Goal: Task Accomplishment & Management: Use online tool/utility

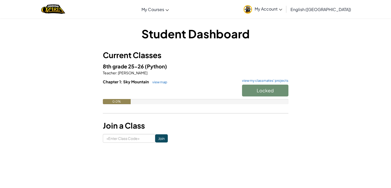
click at [248, 93] on div "Locked" at bounding box center [263, 92] width 52 height 14
click at [263, 92] on span "Start" at bounding box center [265, 91] width 11 height 6
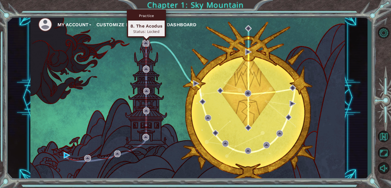
click at [146, 42] on img at bounding box center [145, 43] width 7 height 7
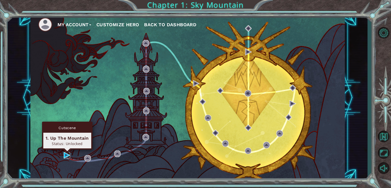
click at [65, 156] on img at bounding box center [67, 155] width 7 height 7
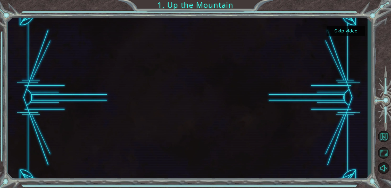
click at [173, 90] on div at bounding box center [187, 98] width 295 height 166
click at [331, 29] on button "Skip video" at bounding box center [345, 31] width 39 height 10
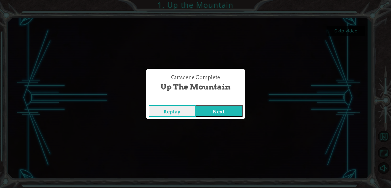
click at [210, 115] on button "Next" at bounding box center [219, 111] width 47 height 12
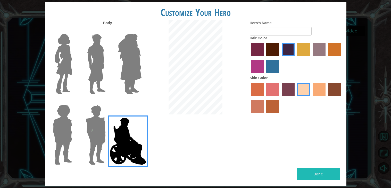
click at [99, 71] on img at bounding box center [96, 64] width 23 height 64
click at [108, 31] on input "Hero Lars" at bounding box center [108, 31] width 0 height 0
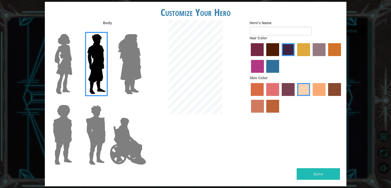
click at [120, 147] on img at bounding box center [128, 142] width 40 height 52
click at [141, 102] on input "Hero Jamie" at bounding box center [141, 102] width 0 height 0
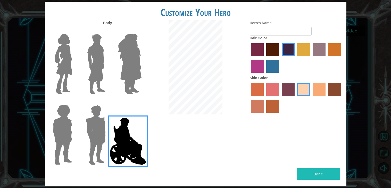
click at [100, 150] on img at bounding box center [96, 135] width 24 height 64
click at [108, 102] on input "Hero Garnet" at bounding box center [108, 102] width 0 height 0
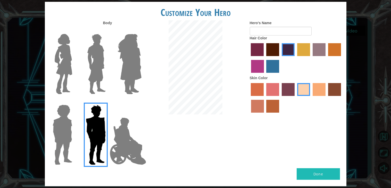
click at [66, 142] on img at bounding box center [63, 135] width 24 height 64
click at [74, 102] on input "Hero Steven" at bounding box center [74, 102] width 0 height 0
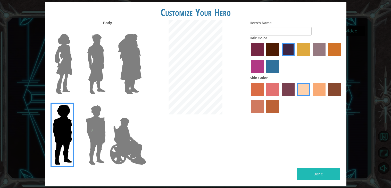
click at [114, 69] on div at bounding box center [128, 62] width 33 height 71
click at [112, 68] on div at bounding box center [128, 62] width 33 height 71
click at [99, 64] on img at bounding box center [96, 64] width 23 height 64
click at [108, 31] on input "Hero Lars" at bounding box center [108, 31] width 0 height 0
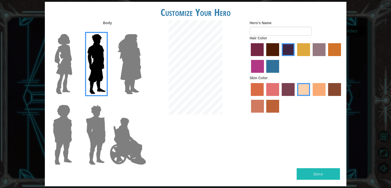
click at [270, 49] on label "maroon hair color" at bounding box center [272, 49] width 13 height 13
click at [264, 58] on input "maroon hair color" at bounding box center [264, 58] width 0 height 0
click at [271, 104] on label "smoke tree skin color" at bounding box center [272, 106] width 13 height 13
click at [265, 115] on input "smoke tree skin color" at bounding box center [265, 115] width 0 height 0
click at [325, 86] on label "tacao skin color" at bounding box center [319, 89] width 13 height 13
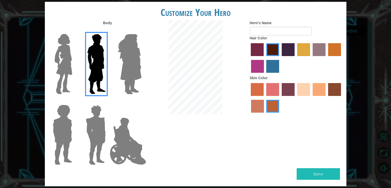
click at [311, 98] on input "tacao skin color" at bounding box center [311, 98] width 0 height 0
click at [251, 89] on label "sorbus skin color" at bounding box center [257, 89] width 13 height 13
click at [249, 98] on input "sorbus skin color" at bounding box center [249, 98] width 0 height 0
click at [255, 89] on label "sorbus skin color" at bounding box center [257, 89] width 13 height 13
click at [249, 98] on input "sorbus skin color" at bounding box center [249, 98] width 0 height 0
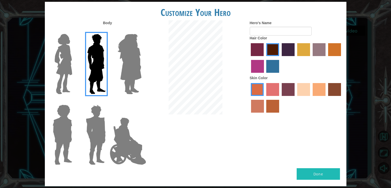
click at [106, 152] on img at bounding box center [96, 135] width 24 height 64
click at [108, 102] on input "Hero Garnet" at bounding box center [108, 102] width 0 height 0
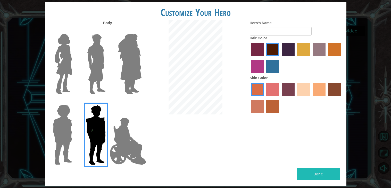
click at [112, 152] on img at bounding box center [128, 142] width 40 height 52
click at [141, 102] on input "Hero Jamie" at bounding box center [141, 102] width 0 height 0
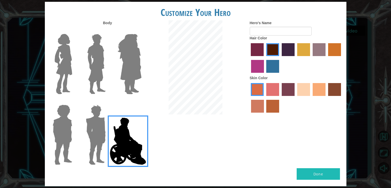
click at [97, 81] on img at bounding box center [96, 64] width 23 height 64
click at [108, 31] on input "Hero Lars" at bounding box center [108, 31] width 0 height 0
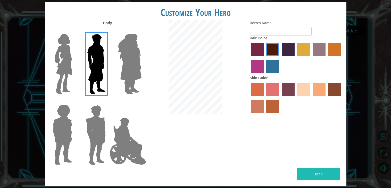
drag, startPoint x: 301, startPoint y: 172, endPoint x: 252, endPoint y: 128, distance: 65.5
click at [252, 128] on div "Customize Your Hero Body Hero's Name Hair Color Skin Color Done" at bounding box center [195, 94] width 301 height 185
click at [263, 28] on input "Hero's Name" at bounding box center [281, 31] width 62 height 9
type input "[PERSON_NAME]"
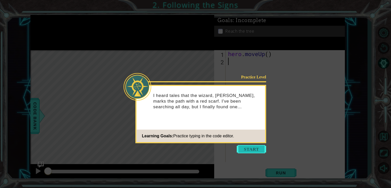
click at [259, 149] on button "Start" at bounding box center [251, 149] width 29 height 8
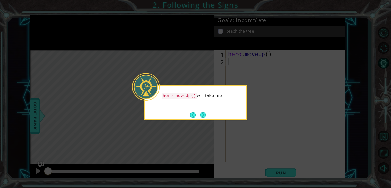
click at [175, 88] on div "hero.moveUp() will take me" at bounding box center [195, 98] width 101 height 21
click at [205, 111] on button "Next" at bounding box center [203, 115] width 8 height 8
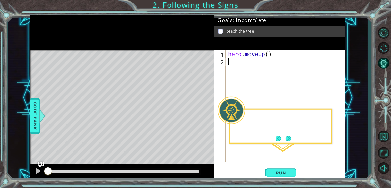
click at [205, 111] on div "Level Map" at bounding box center [149, 126] width 238 height 152
click at [279, 134] on div "Then I hit the RUN" at bounding box center [280, 126] width 103 height 35
click at [287, 141] on button "Next" at bounding box center [288, 139] width 6 height 6
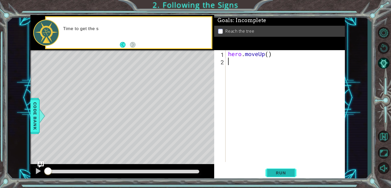
click at [280, 175] on span "Run" at bounding box center [281, 173] width 20 height 5
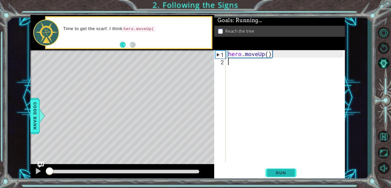
click at [280, 175] on span "Run" at bounding box center [281, 173] width 20 height 5
drag, startPoint x: 280, startPoint y: 175, endPoint x: 263, endPoint y: 167, distance: 19.3
click at [263, 167] on div "Run" at bounding box center [280, 173] width 131 height 13
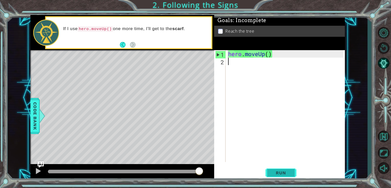
click at [272, 173] on span "Run" at bounding box center [281, 173] width 20 height 5
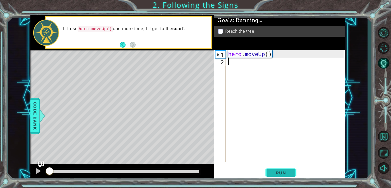
click at [272, 173] on span "Run" at bounding box center [281, 173] width 20 height 5
click at [271, 173] on span "Run" at bounding box center [281, 173] width 20 height 5
click at [268, 56] on div "hero . moveUp ( )" at bounding box center [286, 113] width 119 height 127
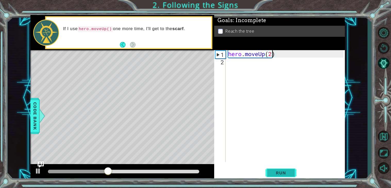
type textarea "hero.moveUp(2)"
click at [283, 168] on button "Run" at bounding box center [280, 173] width 31 height 13
click at [282, 172] on span "Run" at bounding box center [281, 173] width 20 height 5
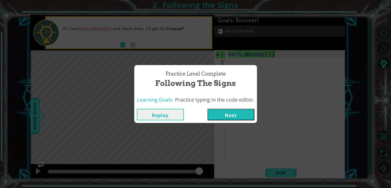
click at [225, 117] on button "Next" at bounding box center [230, 115] width 47 height 12
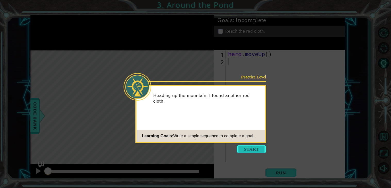
click at [248, 147] on button "Start" at bounding box center [251, 149] width 29 height 8
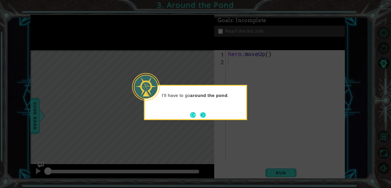
click at [204, 114] on button "Next" at bounding box center [203, 115] width 8 height 8
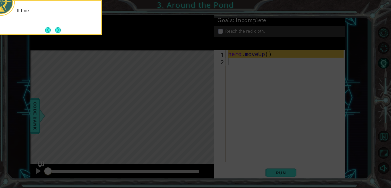
click at [204, 114] on icon at bounding box center [195, 28] width 391 height 321
click at [58, 32] on button "Next" at bounding box center [58, 30] width 6 height 6
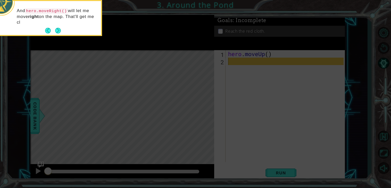
click at [217, 74] on icon at bounding box center [195, 28] width 391 height 321
drag, startPoint x: 28, startPoint y: 9, endPoint x: 69, endPoint y: 11, distance: 40.5
click at [68, 11] on code "hero.moveRight()" at bounding box center [46, 11] width 43 height 6
copy code "hero.moveRight()"
click at [250, 115] on icon at bounding box center [195, 28] width 391 height 321
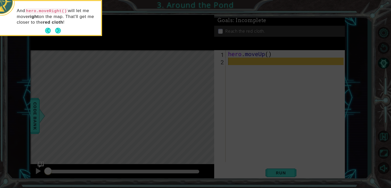
click at [250, 115] on icon at bounding box center [195, 28] width 391 height 321
click at [54, 29] on button "Back" at bounding box center [50, 31] width 10 height 6
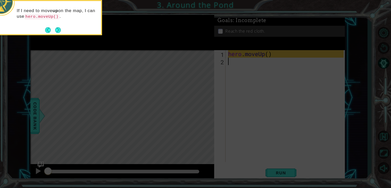
click at [55, 29] on button "Next" at bounding box center [58, 30] width 6 height 6
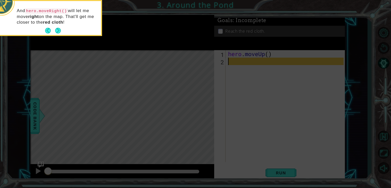
click at [54, 29] on button "Back" at bounding box center [50, 31] width 10 height 6
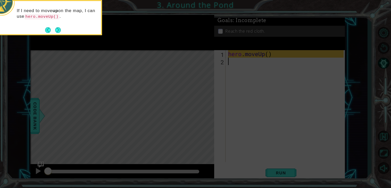
click at [54, 29] on button "Back" at bounding box center [50, 30] width 10 height 6
click at [54, 29] on icon at bounding box center [195, 28] width 391 height 321
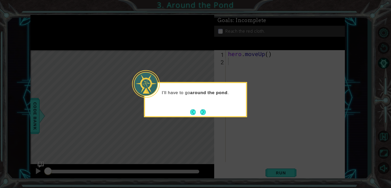
click at [54, 29] on icon at bounding box center [195, 94] width 391 height 188
click at [203, 114] on button "Next" at bounding box center [203, 112] width 9 height 9
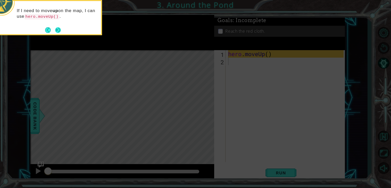
click at [53, 32] on footer at bounding box center [53, 30] width 16 height 8
click at [53, 32] on button "Back" at bounding box center [50, 30] width 10 height 6
click at [53, 32] on icon at bounding box center [195, 28] width 391 height 321
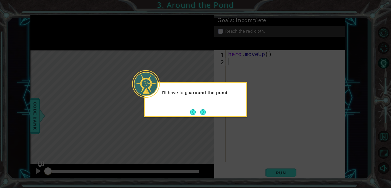
click at [248, 84] on icon at bounding box center [195, 94] width 391 height 188
click at [202, 116] on footer at bounding box center [198, 112] width 16 height 8
click at [203, 113] on button "Next" at bounding box center [203, 112] width 6 height 6
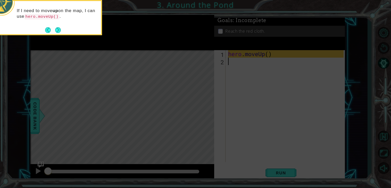
click at [238, 73] on icon at bounding box center [195, 28] width 391 height 321
click at [226, 64] on icon at bounding box center [195, 28] width 391 height 321
click at [228, 61] on icon at bounding box center [195, 28] width 391 height 321
click at [61, 29] on button "Next" at bounding box center [57, 30] width 7 height 7
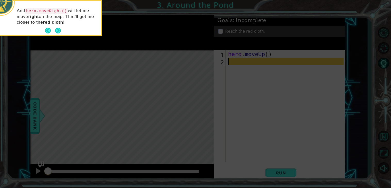
type textarea "w"
paste textarea "hero.moveRight()"
click at [284, 171] on icon at bounding box center [195, 28] width 391 height 321
click at [58, 28] on button "Next" at bounding box center [58, 31] width 6 height 6
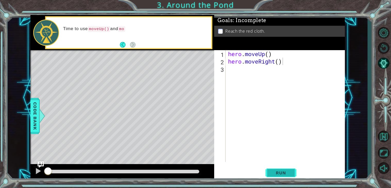
click at [275, 174] on span "Run" at bounding box center [281, 173] width 20 height 5
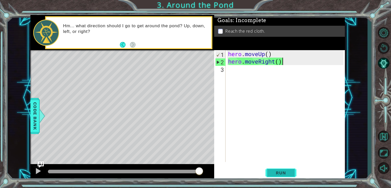
click at [275, 174] on span "Run" at bounding box center [281, 173] width 20 height 5
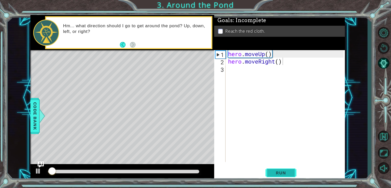
click at [275, 174] on span "Run" at bounding box center [281, 173] width 20 height 5
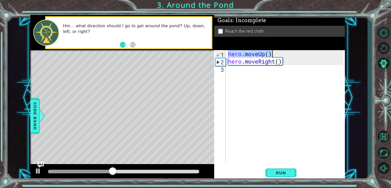
drag, startPoint x: 229, startPoint y: 55, endPoint x: 275, endPoint y: 56, distance: 46.4
click at [275, 56] on div "hero . moveUp ( ) hero . moveRight ( )" at bounding box center [286, 113] width 119 height 127
type textarea "hero.moveUp()"
click at [241, 83] on div "hero . moveUp ( ) hero . moveRight ( )" at bounding box center [286, 113] width 119 height 127
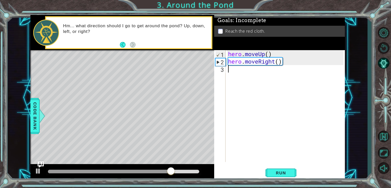
paste textarea "hero.moveUp()"
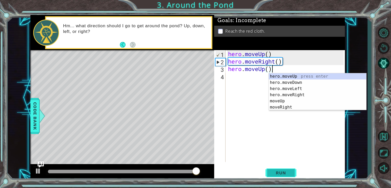
click at [287, 169] on button "Run" at bounding box center [280, 173] width 31 height 13
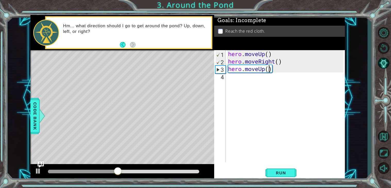
click at [269, 69] on div "hero . moveUp ( ) hero . moveRight ( ) hero . moveUp ( )" at bounding box center [286, 113] width 119 height 127
type textarea "hero.moveUp(2)"
click at [287, 176] on button "Run" at bounding box center [280, 173] width 31 height 13
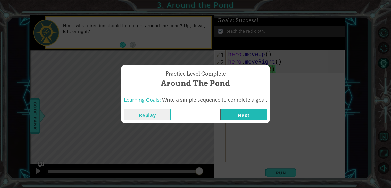
click at [253, 112] on button "Next" at bounding box center [243, 115] width 47 height 12
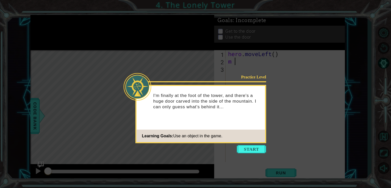
type textarea "m"
click at [252, 148] on button "Start" at bounding box center [251, 149] width 29 height 8
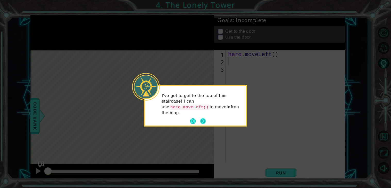
click at [201, 122] on button "Next" at bounding box center [202, 121] width 9 height 9
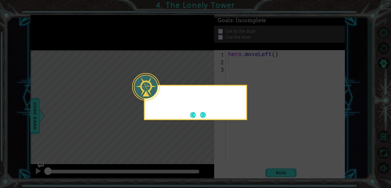
click at [201, 122] on icon at bounding box center [195, 94] width 391 height 188
click at [237, 61] on icon at bounding box center [195, 94] width 391 height 188
click at [205, 116] on button "Next" at bounding box center [202, 115] width 9 height 9
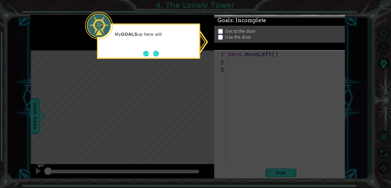
click at [236, 57] on icon at bounding box center [195, 94] width 391 height 188
click at [156, 51] on footer at bounding box center [151, 54] width 16 height 8
click at [156, 52] on button "Next" at bounding box center [156, 54] width 6 height 6
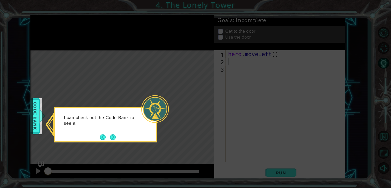
click at [259, 53] on icon at bounding box center [195, 94] width 391 height 188
click at [112, 137] on button "Next" at bounding box center [113, 137] width 6 height 6
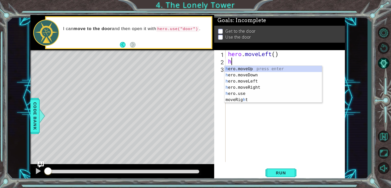
type textarea "he"
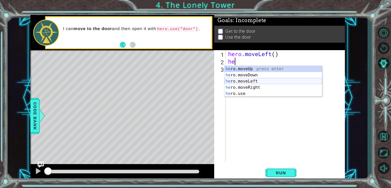
click at [251, 80] on div "he ro.moveUp press enter he ro.moveDown press enter he ro.moveLeft press enter …" at bounding box center [272, 87] width 97 height 43
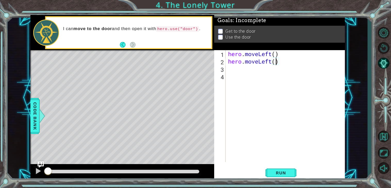
click at [276, 62] on div "hero . moveLeft ( ) hero . moveLeft ( )" at bounding box center [286, 113] width 119 height 127
type textarea "hero.moveLeft(2)"
click at [285, 179] on button "Run" at bounding box center [280, 173] width 31 height 13
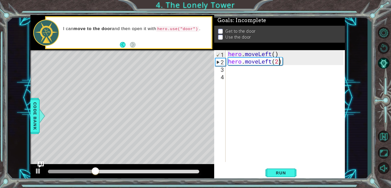
click at [245, 73] on div "hero . moveLeft ( ) hero . moveLeft ( 2 )" at bounding box center [286, 113] width 119 height 127
click at [238, 70] on div "hero . moveLeft ( ) hero . moveLeft ( 2 )" at bounding box center [286, 113] width 119 height 127
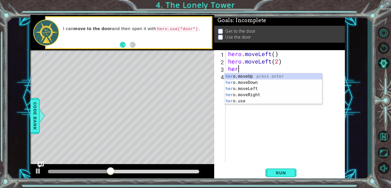
type textarea "hero"
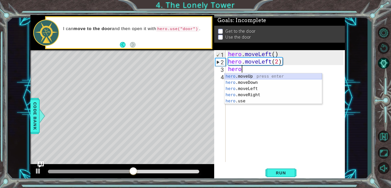
click at [249, 76] on div "hero .moveUp press enter hero .moveDown press enter hero .moveLeft press enter …" at bounding box center [272, 94] width 97 height 43
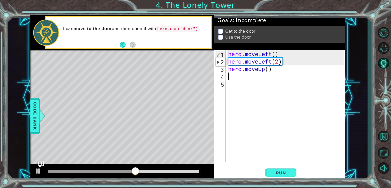
scroll to position [0, 0]
click at [270, 70] on div "hero . moveLeft ( ) hero . moveLeft ( 2 ) hero . moveUp ( )" at bounding box center [286, 113] width 119 height 127
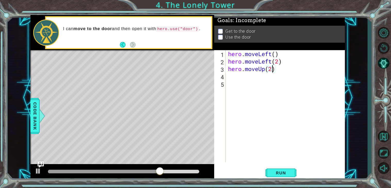
scroll to position [0, 2]
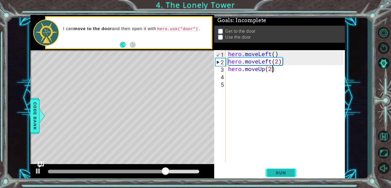
click at [274, 170] on button "Run" at bounding box center [280, 173] width 31 height 13
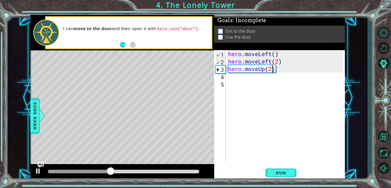
click at [279, 62] on div "hero . moveLeft ( ) hero . moveLeft ( 2 ) hero . moveUp ( 2 )" at bounding box center [286, 113] width 119 height 127
type textarea "hero.moveLeft(1)"
click at [288, 172] on span "Run" at bounding box center [281, 173] width 20 height 5
click at [240, 80] on div "hero . moveLeft ( ) hero . moveLeft ( 1 ) hero . moveUp ( 2 )" at bounding box center [286, 113] width 119 height 127
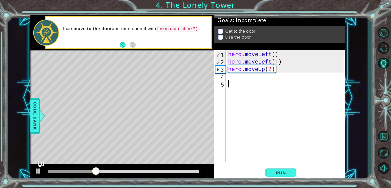
scroll to position [0, 0]
click at [234, 78] on div "hero . moveLeft ( ) hero . moveLeft ( 1 ) hero . moveUp ( 2 )" at bounding box center [286, 113] width 119 height 127
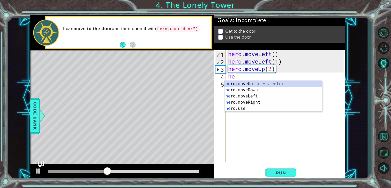
type textarea "hero"
click at [249, 102] on div "hero .moveUp press enter hero .moveDown press enter hero .moveLeft press enter …" at bounding box center [272, 102] width 97 height 43
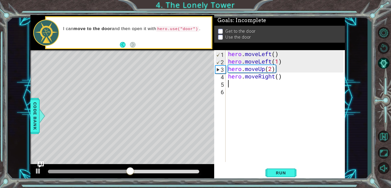
click at [278, 77] on div "hero . moveLeft ( ) hero . moveLeft ( 1 ) hero . moveUp ( 2 ) hero . moveRight …" at bounding box center [286, 113] width 119 height 127
click at [280, 174] on span "Run" at bounding box center [281, 173] width 20 height 5
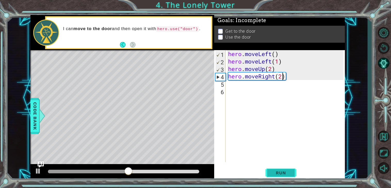
type textarea "hero.moveRight(2)"
click at [283, 174] on span "Run" at bounding box center [281, 173] width 20 height 5
click at [233, 86] on div "hero . moveLeft ( ) hero . moveLeft ( 1 ) hero . moveUp ( 2 ) hero . moveRight …" at bounding box center [286, 113] width 119 height 127
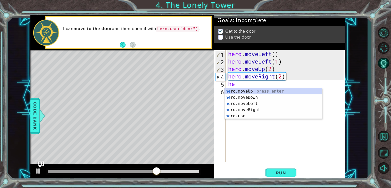
type textarea "her"
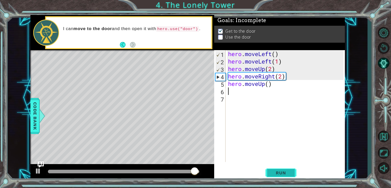
click at [280, 176] on button "Run" at bounding box center [280, 173] width 31 height 13
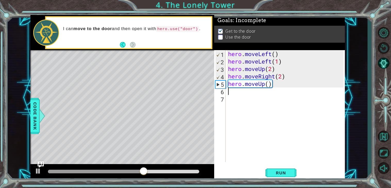
click at [274, 89] on div "hero . moveLeft ( ) hero . moveLeft ( 1 ) hero . moveUp ( 2 ) hero . moveRight …" at bounding box center [286, 113] width 119 height 127
click at [275, 86] on div "hero . moveLeft ( ) hero . moveLeft ( 1 ) hero . moveUp ( 2 ) hero . moveRight …" at bounding box center [286, 113] width 119 height 127
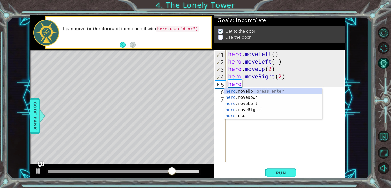
scroll to position [0, 0]
click at [251, 116] on div "hero .moveUp press enter hero .moveDown press enter hero .moveLeft press enter …" at bounding box center [272, 109] width 97 height 43
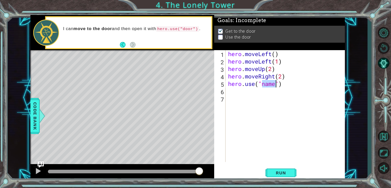
click at [274, 81] on div "hero . moveLeft ( ) hero . moveLeft ( 1 ) hero . moveUp ( 2 ) hero . moveRight …" at bounding box center [285, 106] width 116 height 112
type textarea "hero.use("door")"
click at [274, 176] on button "Run" at bounding box center [280, 173] width 31 height 13
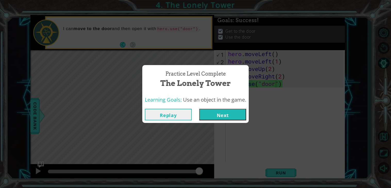
click at [232, 115] on button "Next" at bounding box center [222, 115] width 47 height 12
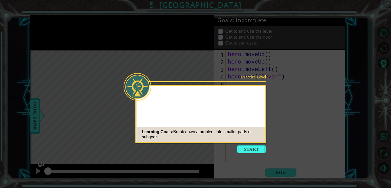
click at [251, 156] on icon at bounding box center [195, 94] width 391 height 188
click at [252, 153] on button "Start" at bounding box center [251, 149] width 29 height 8
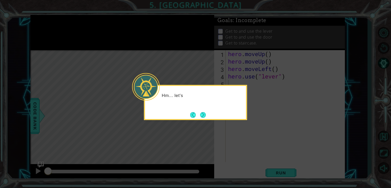
click at [202, 111] on button "Next" at bounding box center [202, 114] width 7 height 7
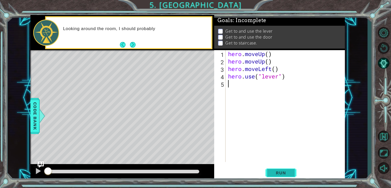
click at [282, 172] on span "Run" at bounding box center [281, 173] width 20 height 5
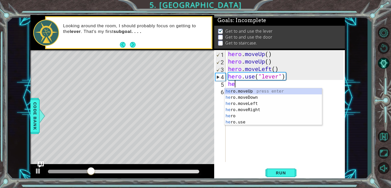
type textarea "hero"
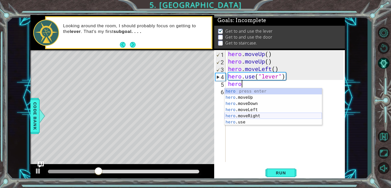
click at [242, 116] on div "hero press enter hero .moveUp press enter hero .moveDown press enter hero .move…" at bounding box center [272, 112] width 97 height 49
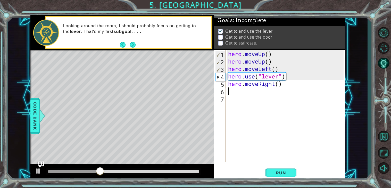
scroll to position [0, 0]
click at [279, 86] on div "hero . moveUp ( ) hero . moveUp ( ) hero . moveLeft ( ) hero . use ( "lever" ) …" at bounding box center [286, 113] width 119 height 127
click at [271, 176] on button "Run" at bounding box center [280, 173] width 31 height 13
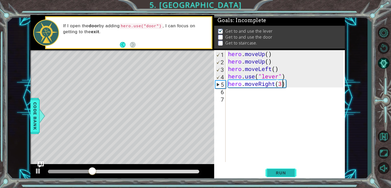
type textarea "hero.moveRight(3)"
click at [272, 172] on span "Run" at bounding box center [281, 173] width 20 height 5
click at [239, 97] on div "hero . moveUp ( ) hero . moveUp ( ) hero . moveLeft ( ) hero . use ( "lever" ) …" at bounding box center [286, 113] width 119 height 127
click at [231, 94] on div "hero . moveUp ( ) hero . moveUp ( ) hero . moveLeft ( ) hero . use ( "lever" ) …" at bounding box center [286, 113] width 119 height 127
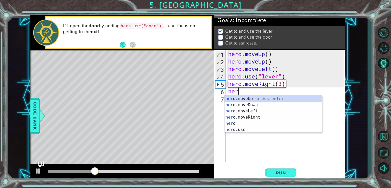
type textarea "hero"
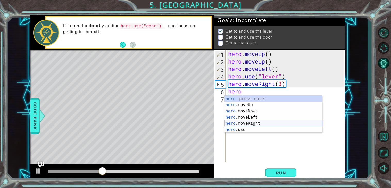
click at [243, 127] on div "hero press enter hero .moveUp press enter hero .moveDown press enter hero .move…" at bounding box center [272, 120] width 97 height 49
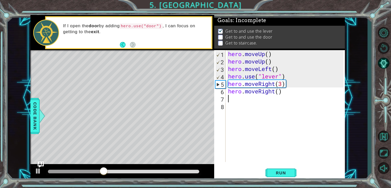
scroll to position [0, 0]
drag, startPoint x: 290, startPoint y: 93, endPoint x: 233, endPoint y: 94, distance: 57.2
click at [233, 94] on div "hero . moveUp ( ) hero . moveUp ( ) hero . moveLeft ( ) hero . use ( "lever" ) …" at bounding box center [286, 113] width 119 height 127
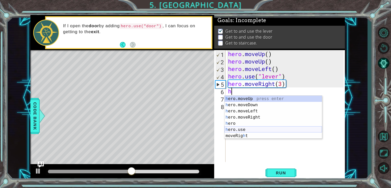
click at [238, 129] on div "h ero.moveUp press enter h ero.moveDown press enter h ero.moveLeft press enter …" at bounding box center [272, 124] width 97 height 56
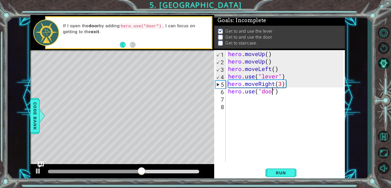
scroll to position [0, 2]
type textarea "hero.use("door")"
click at [283, 170] on button "Run" at bounding box center [280, 173] width 31 height 13
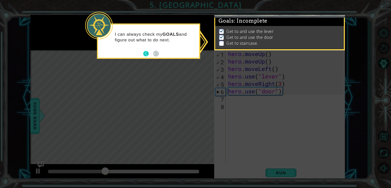
click at [144, 52] on button "Back" at bounding box center [148, 54] width 10 height 6
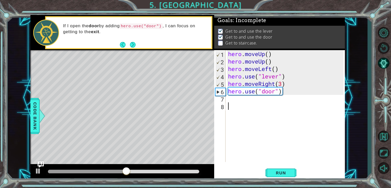
click at [249, 103] on div "hero . moveUp ( ) hero . moveUp ( ) hero . moveLeft ( ) hero . use ( "lever" ) …" at bounding box center [286, 113] width 119 height 127
click at [229, 95] on div "hero . moveUp ( ) hero . moveUp ( ) hero . moveLeft ( ) hero . use ( "lever" ) …" at bounding box center [286, 113] width 119 height 127
type textarea "hero.use("door")"
click at [230, 99] on div "hero . moveUp ( ) hero . moveUp ( ) hero . moveLeft ( ) hero . use ( "lever" ) …" at bounding box center [286, 113] width 119 height 127
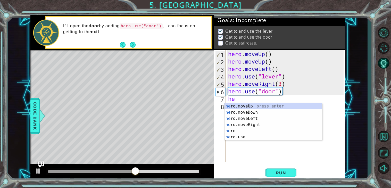
type textarea "hero"
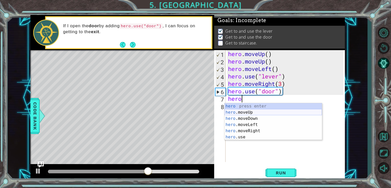
click at [250, 112] on div "hero press enter hero .moveUp press enter hero .moveDown press enter hero .move…" at bounding box center [272, 127] width 97 height 49
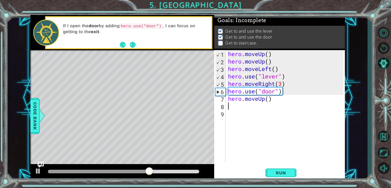
scroll to position [0, 0]
click at [269, 101] on div "hero . moveUp ( ) hero . moveUp ( ) hero . moveLeft ( ) hero . use ( "lever" ) …" at bounding box center [286, 113] width 119 height 127
type textarea "hero.moveUp(2)"
click at [237, 110] on div "hero . moveUp ( ) hero . moveUp ( ) hero . moveLeft ( ) hero . use ( "lever" ) …" at bounding box center [286, 113] width 119 height 127
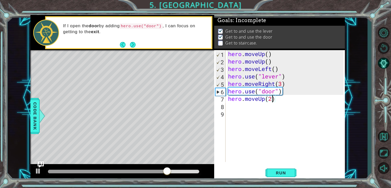
scroll to position [0, 0]
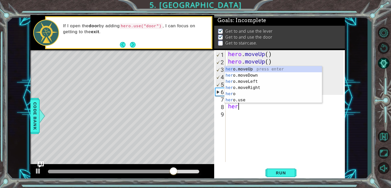
type textarea "hero"
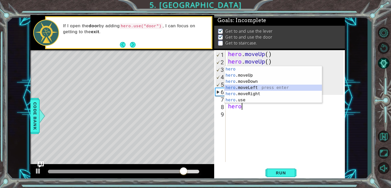
click at [252, 86] on div "hero press enter hero .moveUp press enter hero .moveDown press enter hero .move…" at bounding box center [272, 90] width 97 height 49
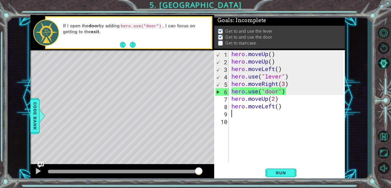
click at [279, 109] on div "hero . moveUp ( ) hero . moveUp ( ) hero . moveLeft ( ) hero . use ( "lever" ) …" at bounding box center [288, 113] width 116 height 127
type textarea "hero.moveLeft(3)"
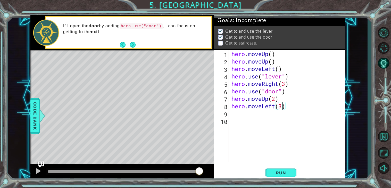
scroll to position [0, 2]
click at [266, 120] on div "hero . moveUp ( ) hero . moveUp ( ) hero . moveLeft ( ) hero . use ( "lever" ) …" at bounding box center [288, 113] width 116 height 127
click at [285, 176] on button "Run" at bounding box center [280, 173] width 31 height 13
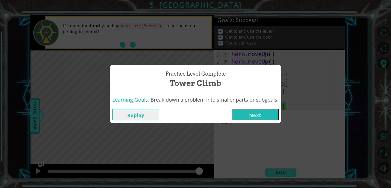
click at [254, 115] on button "Next" at bounding box center [255, 115] width 47 height 12
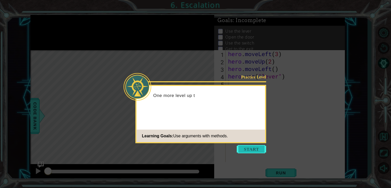
click at [250, 149] on button "Start" at bounding box center [251, 149] width 29 height 8
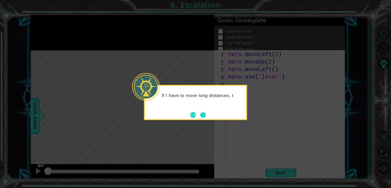
click at [204, 112] on button "Next" at bounding box center [202, 115] width 7 height 7
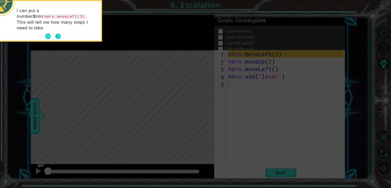
click at [60, 33] on button "Next" at bounding box center [58, 36] width 6 height 6
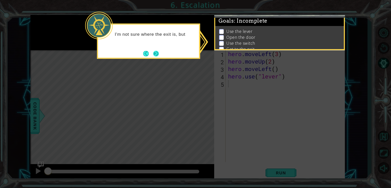
click at [156, 52] on button "Next" at bounding box center [156, 54] width 6 height 6
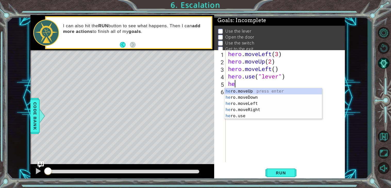
scroll to position [0, 0]
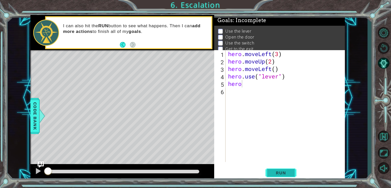
click at [270, 171] on button "Run" at bounding box center [280, 173] width 31 height 13
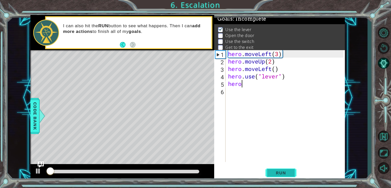
scroll to position [2, 0]
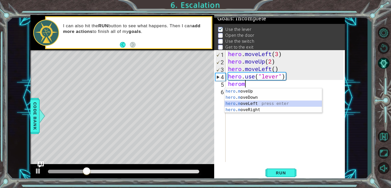
click at [255, 102] on div "hero . m oveUp press enter hero . m oveDown press enter hero . m oveLeft press …" at bounding box center [272, 106] width 97 height 37
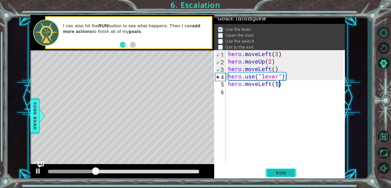
type textarea "hero.moveLeft(1)"
click at [282, 171] on span "Run" at bounding box center [281, 173] width 20 height 5
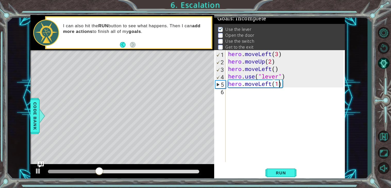
click at [227, 91] on div "hero . moveLeft ( 3 ) hero . moveUp ( 2 ) hero . moveLeft ( ) hero . use ( "lev…" at bounding box center [286, 113] width 119 height 127
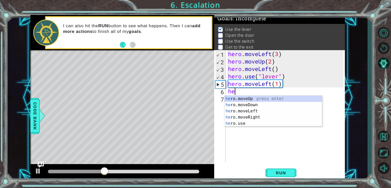
scroll to position [0, 0]
click at [242, 123] on div "hero .moveUp press enter hero .moveDown press enter hero .moveLeft press enter …" at bounding box center [272, 117] width 97 height 43
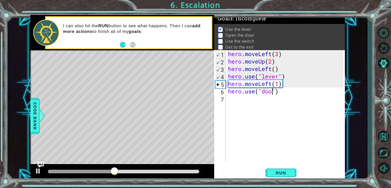
scroll to position [0, 2]
type textarea "hero.use("door")"
click at [281, 171] on span "Run" at bounding box center [281, 173] width 20 height 5
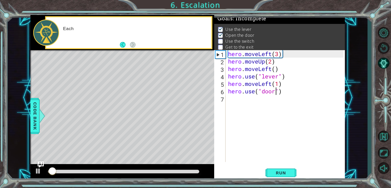
scroll to position [0, 0]
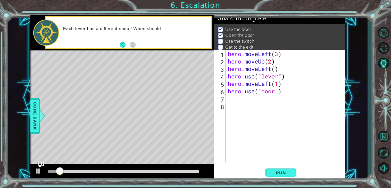
type textarea "hero.use("door")"
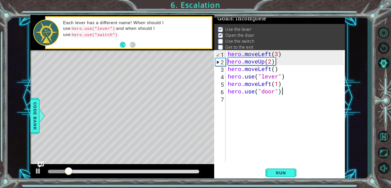
click at [241, 105] on div "hero . moveLeft ( 3 ) hero . moveUp ( 2 ) hero . moveLeft ( ) hero . use ( "lev…" at bounding box center [286, 113] width 119 height 127
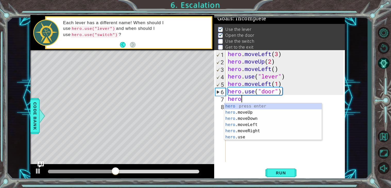
scroll to position [0, 0]
click at [256, 112] on div "hero press enter hero .moveUp press enter hero .moveDown press enter hero .move…" at bounding box center [272, 127] width 97 height 49
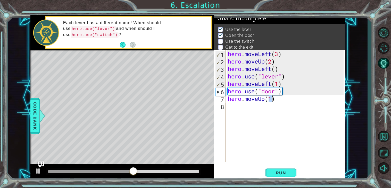
scroll to position [0, 2]
type textarea "hero.moveUp(2)"
click at [288, 176] on button "Run" at bounding box center [280, 173] width 31 height 13
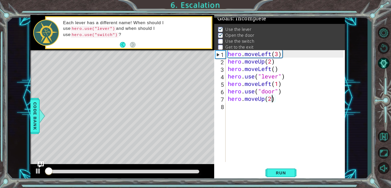
click at [235, 108] on div "hero . moveLeft ( 3 ) hero . moveUp ( 2 ) hero . moveLeft ( ) hero . use ( "lev…" at bounding box center [286, 113] width 119 height 127
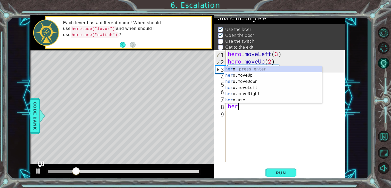
scroll to position [0, 0]
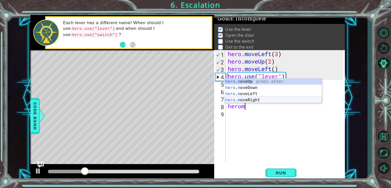
click at [257, 98] on div "hero . m oveUp press enter hero . m oveDown press enter hero . m oveLeft press …" at bounding box center [272, 97] width 97 height 37
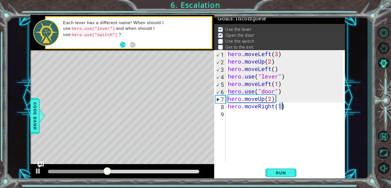
type textarea "hero.moveRight(2)"
click at [244, 118] on div "hero . moveLeft ( 3 ) hero . moveUp ( 2 ) hero . moveLeft ( ) hero . use ( "lev…" at bounding box center [286, 113] width 119 height 127
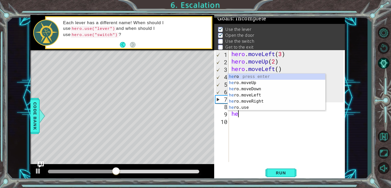
scroll to position [0, 0]
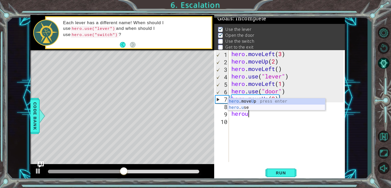
click at [248, 108] on div "hero .move U p press enter hero . u se press enter" at bounding box center [276, 110] width 97 height 25
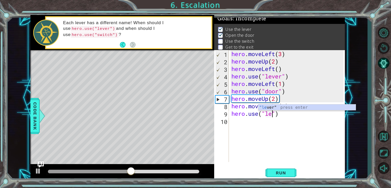
scroll to position [0, 2]
type textarea "hero.use("lever")"
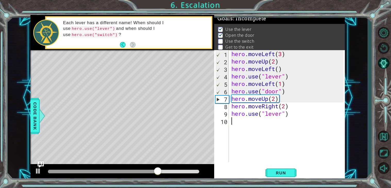
click at [245, 124] on div "hero . moveLeft ( 3 ) hero . moveUp ( 2 ) hero . moveLeft ( ) hero . use ( "lev…" at bounding box center [288, 113] width 116 height 127
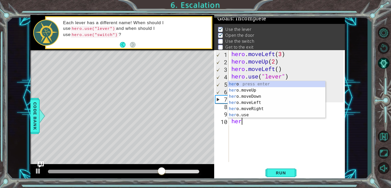
scroll to position [0, 0]
click at [261, 108] on div "hero press enter hero .moveUp press enter hero .moveDown press enter hero .move…" at bounding box center [276, 105] width 97 height 49
type textarea "hero.moveRight(1)"
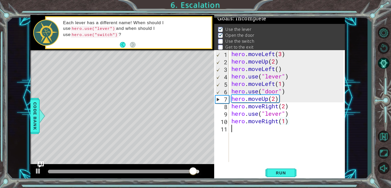
click at [249, 134] on div "hero . moveLeft ( 3 ) hero . moveUp ( 2 ) hero . moveLeft ( ) hero . use ( "lev…" at bounding box center [288, 113] width 116 height 127
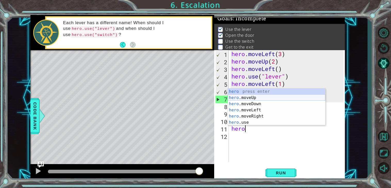
click at [257, 98] on div "hero press enter hero .moveUp press enter hero .moveDown press enter hero .move…" at bounding box center [276, 113] width 97 height 49
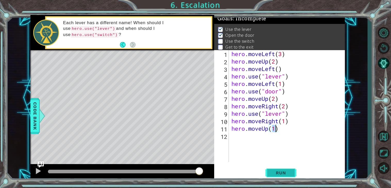
type textarea "hero.moveUp(1)"
click at [280, 172] on span "Run" at bounding box center [281, 173] width 20 height 5
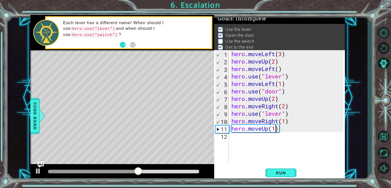
click at [236, 139] on div "hero . moveLeft ( 3 ) hero . moveUp ( 2 ) hero . moveLeft ( ) hero . use ( "lev…" at bounding box center [288, 113] width 116 height 127
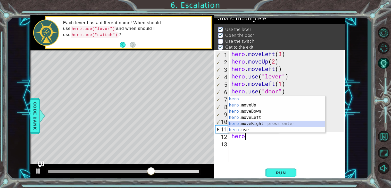
click at [251, 126] on div "hero press enter hero .moveUp press enter hero .moveDown press enter hero .move…" at bounding box center [276, 120] width 97 height 49
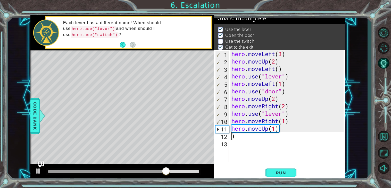
type textarea ")"
click at [238, 137] on div "hero . moveLeft ( 3 ) hero . moveUp ( 2 ) hero . moveLeft ( ) hero . use ( "lev…" at bounding box center [288, 113] width 116 height 127
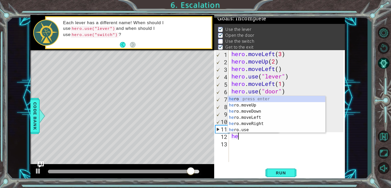
scroll to position [0, 0]
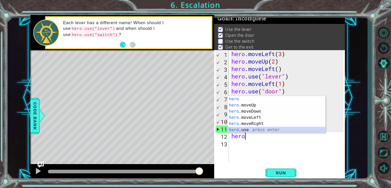
click at [251, 130] on div "hero press enter hero .moveUp press enter hero .moveDown press enter hero .move…" at bounding box center [276, 120] width 97 height 49
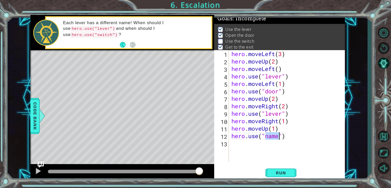
click at [251, 130] on div "hero . moveLeft ( 3 ) hero . moveUp ( 2 ) hero . moveLeft ( ) hero . use ( "lev…" at bounding box center [288, 113] width 116 height 127
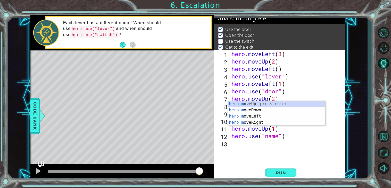
click at [278, 135] on div "hero . moveLeft ( 3 ) hero . moveUp ( 2 ) hero . moveLeft ( ) hero . use ( "lev…" at bounding box center [288, 113] width 116 height 127
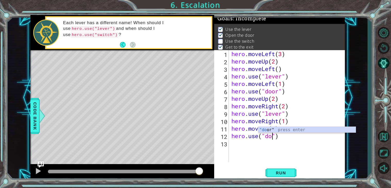
scroll to position [0, 2]
click at [283, 172] on span "Run" at bounding box center [281, 173] width 20 height 5
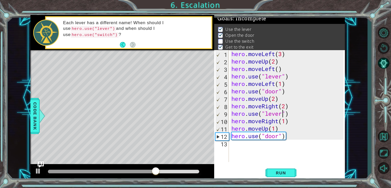
click at [281, 113] on div "hero . moveLeft ( 3 ) hero . moveUp ( 2 ) hero . moveLeft ( ) hero . use ( "lev…" at bounding box center [288, 113] width 116 height 127
type textarea "hero.use("switch")"
click at [288, 141] on div "hero . moveLeft ( 3 ) hero . moveUp ( 2 ) hero . moveLeft ( ) hero . use ( "lev…" at bounding box center [288, 113] width 116 height 127
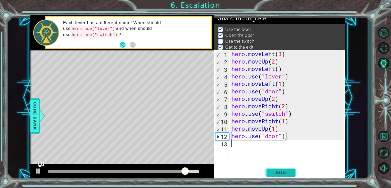
click at [278, 175] on span "Run" at bounding box center [281, 173] width 20 height 5
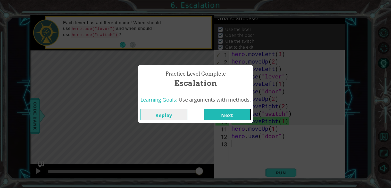
click at [241, 116] on button "Next" at bounding box center [227, 115] width 47 height 12
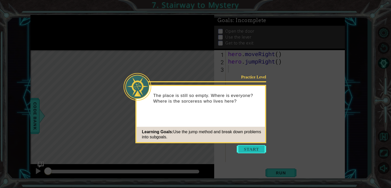
click at [243, 145] on button "Start" at bounding box center [251, 149] width 29 height 8
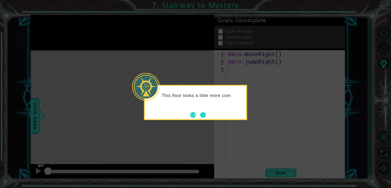
click at [203, 116] on button "Next" at bounding box center [203, 115] width 6 height 6
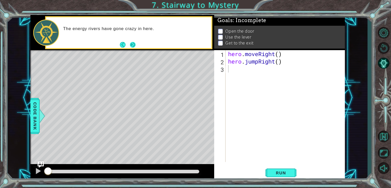
click at [132, 45] on button "Next" at bounding box center [133, 45] width 6 height 6
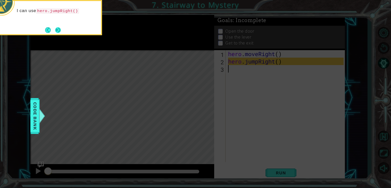
click at [62, 28] on button "Next" at bounding box center [57, 30] width 9 height 9
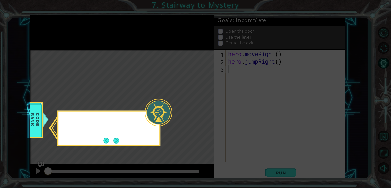
click at [62, 28] on icon at bounding box center [195, 94] width 391 height 188
click at [116, 140] on button "Next" at bounding box center [116, 140] width 7 height 7
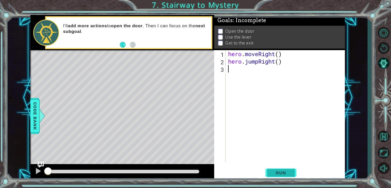
click at [280, 169] on button "Run" at bounding box center [280, 173] width 31 height 13
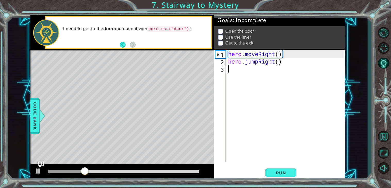
click at [260, 74] on div "hero . moveRight ( ) hero . jumpRight ( )" at bounding box center [286, 113] width 119 height 127
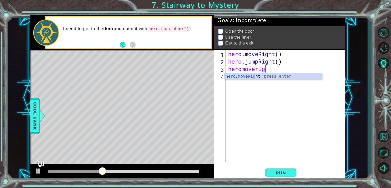
scroll to position [0, 1]
click at [255, 77] on div "hero . moveRight press enter" at bounding box center [272, 82] width 97 height 19
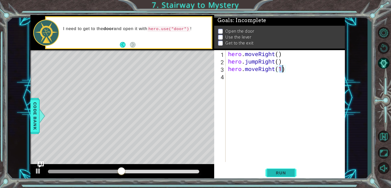
type textarea "hero.moveRight(1)"
click at [277, 173] on span "Run" at bounding box center [281, 173] width 20 height 5
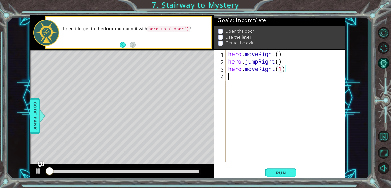
click at [252, 79] on div "hero . moveRight ( ) hero . jumpRight ( ) hero . moveRight ( 1 )" at bounding box center [286, 113] width 119 height 127
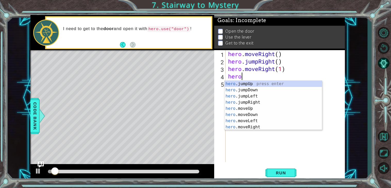
scroll to position [0, 0]
click at [253, 109] on div "hero .jumpUp press enter hero .jumpDown press enter hero .jumpLeft press enter …" at bounding box center [272, 112] width 97 height 62
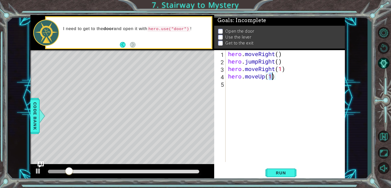
scroll to position [0, 2]
type textarea "hero.moveUp(1)"
click at [281, 175] on span "Run" at bounding box center [281, 173] width 20 height 5
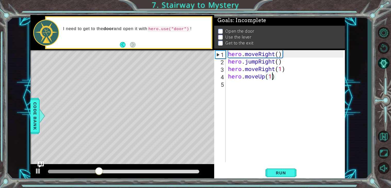
click at [244, 89] on div "hero . moveRight ( ) hero . jumpRight ( ) hero . moveRight ( 1 ) hero . moveUp …" at bounding box center [286, 113] width 119 height 127
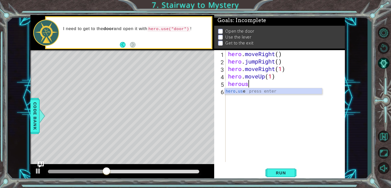
scroll to position [0, 1]
click at [237, 88] on body "1 ההההההההההההההההההההההההההההההההההההההההההההההההההההההההההההההההההההההההההההה…" at bounding box center [195, 94] width 391 height 188
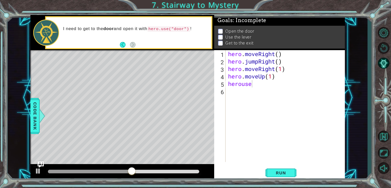
click at [253, 86] on div "hero . moveRight ( ) hero . jumpRight ( ) hero . moveRight ( 1 ) hero . moveUp …" at bounding box center [286, 113] width 119 height 127
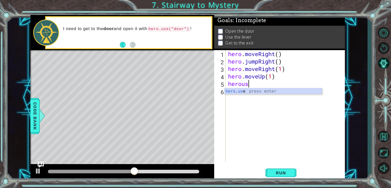
scroll to position [0, 1]
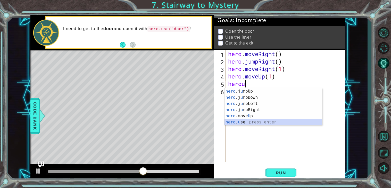
click at [242, 123] on div "hero .j u mpUp press enter hero .j u mpDown press enter hero .j u mpLeft press …" at bounding box center [272, 112] width 97 height 49
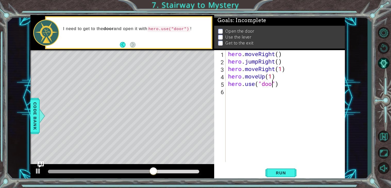
type textarea "hero.use("door")"
click at [282, 173] on span "Run" at bounding box center [281, 173] width 20 height 5
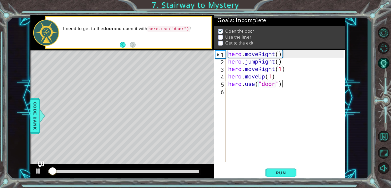
click at [248, 98] on div "hero . moveRight ( ) hero . jumpRight ( ) hero . moveRight ( 1 ) hero . moveUp …" at bounding box center [286, 113] width 119 height 127
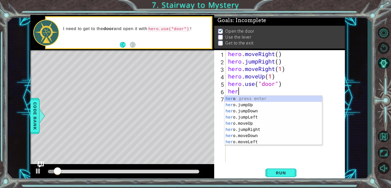
scroll to position [0, 0]
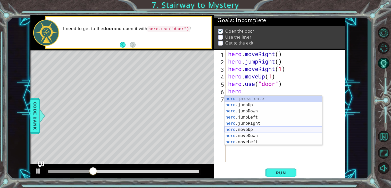
click at [254, 130] on div "hero press enter hero .jumpUp press enter hero .jumpDown press enter hero .jump…" at bounding box center [272, 127] width 97 height 62
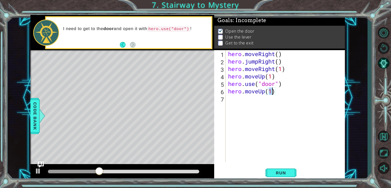
type textarea "hero.moveUp(2)"
click at [240, 102] on div "hero . moveRight ( ) hero . jumpRight ( ) hero . moveRight ( 1 ) hero . moveUp …" at bounding box center [286, 113] width 119 height 127
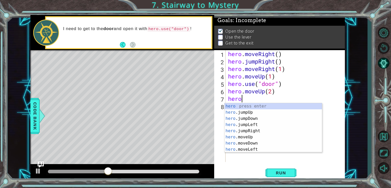
scroll to position [0, 0]
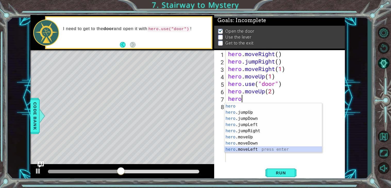
click at [244, 148] on div "hero press enter hero .jumpUp press enter hero .jumpDown press enter hero .jump…" at bounding box center [272, 134] width 97 height 62
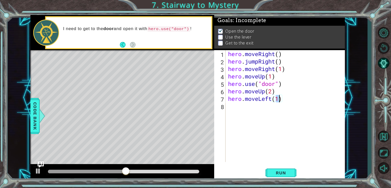
type textarea "hero.moveLeft(2)"
click at [236, 108] on div "hero . moveRight ( ) hero . jumpRight ( ) hero . moveRight ( 1 ) hero . moveUp …" at bounding box center [286, 113] width 119 height 127
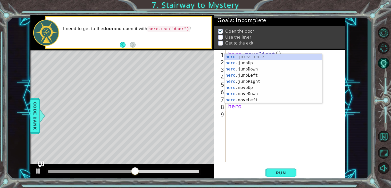
scroll to position [0, 0]
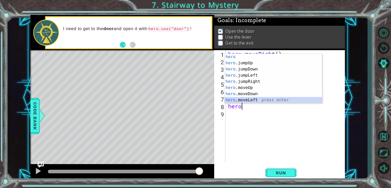
click at [251, 99] on div "hero press enter hero .jumpUp press enter hero .jumpDown press enter hero .jump…" at bounding box center [272, 85] width 97 height 62
type textarea "hero.moveLeft(1)"
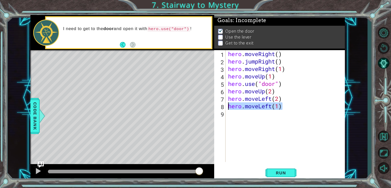
drag, startPoint x: 282, startPoint y: 107, endPoint x: 227, endPoint y: 107, distance: 55.4
click at [227, 107] on div "hero . moveRight ( ) hero . jumpRight ( ) hero . moveRight ( 1 ) hero . moveUp …" at bounding box center [285, 106] width 116 height 112
click at [272, 174] on span "Run" at bounding box center [281, 173] width 20 height 5
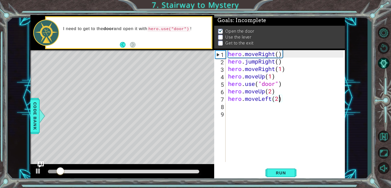
click at [280, 98] on div "hero . moveRight ( ) hero . jumpRight ( ) hero . moveRight ( 1 ) hero . moveUp …" at bounding box center [286, 113] width 119 height 127
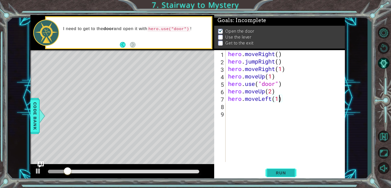
type textarea "hero.moveLeft(1)"
click at [284, 172] on span "Run" at bounding box center [281, 173] width 20 height 5
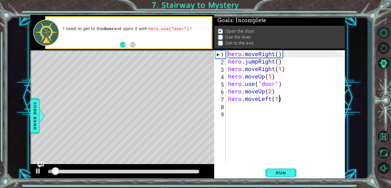
click at [229, 108] on div "hero . moveRight ( ) hero . jumpRight ( ) hero . moveRight ( 1 ) hero . moveUp …" at bounding box center [286, 113] width 119 height 127
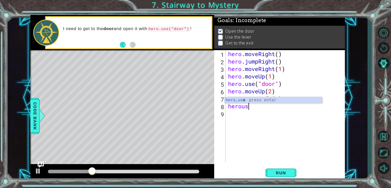
scroll to position [0, 1]
click at [254, 100] on div "hero . us e press enter" at bounding box center [272, 106] width 97 height 19
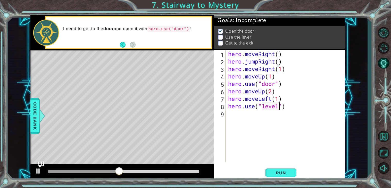
scroll to position [0, 2]
type textarea "hero.use("level")"
click at [281, 172] on span "Run" at bounding box center [281, 173] width 20 height 5
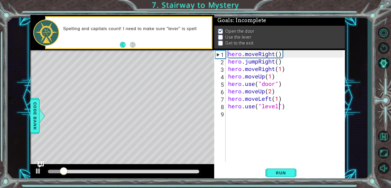
click at [229, 117] on div "hero . moveRight ( ) hero . jumpRight ( ) hero . moveRight ( 1 ) hero . moveUp …" at bounding box center [286, 113] width 119 height 127
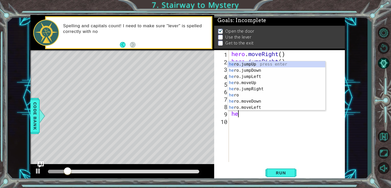
scroll to position [0, 0]
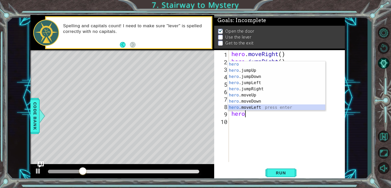
click at [251, 108] on div "hero press enter hero .jumpUp press enter hero .jumpDown press enter hero .jump…" at bounding box center [276, 92] width 97 height 62
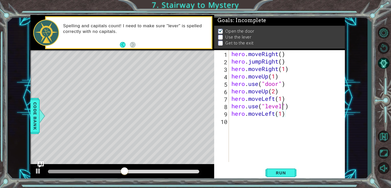
click at [281, 107] on div "hero . moveRight ( ) hero . jumpRight ( ) hero . moveRight ( 1 ) hero . moveUp …" at bounding box center [288, 113] width 116 height 127
click at [277, 185] on div "1 ההההההההההההההההההההההההההההההההההההההההההההההההההההההההההההההההההההההההההההה…" at bounding box center [195, 94] width 391 height 188
click at [279, 174] on span "Run" at bounding box center [281, 173] width 20 height 5
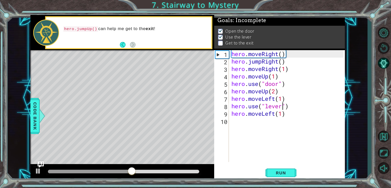
click at [282, 115] on div "hero . moveRight ( ) hero . jumpRight ( ) hero . moveRight ( 1 ) hero . moveUp …" at bounding box center [288, 113] width 116 height 127
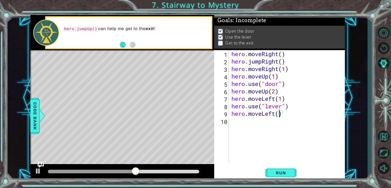
type textarea "hero.moveLeft(2)"
click at [252, 126] on div "hero . moveRight ( ) hero . jumpRight ( ) hero . moveRight ( 1 ) hero . moveUp …" at bounding box center [288, 113] width 116 height 127
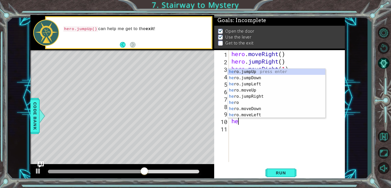
type textarea "hero"
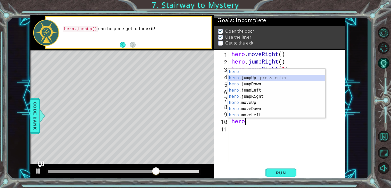
click at [266, 79] on div "hero press enter hero .jumpUp press enter hero .jumpDown press enter hero .jump…" at bounding box center [276, 100] width 97 height 62
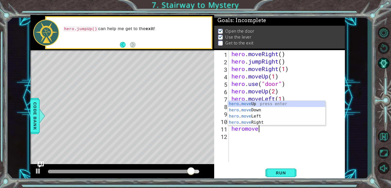
scroll to position [0, 1]
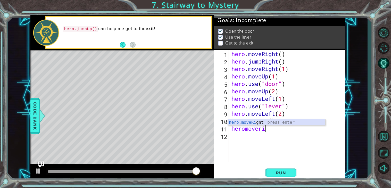
click at [262, 122] on div "hero . moveRi ght press enter" at bounding box center [276, 129] width 97 height 19
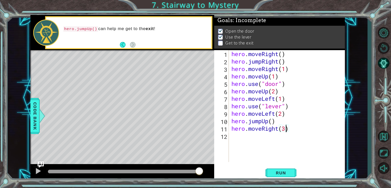
scroll to position [0, 2]
type textarea "hero.moveRight(3)"
click at [276, 171] on span "Run" at bounding box center [281, 173] width 20 height 5
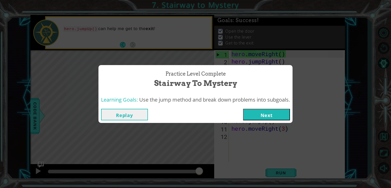
click at [280, 118] on button "Next" at bounding box center [266, 115] width 47 height 12
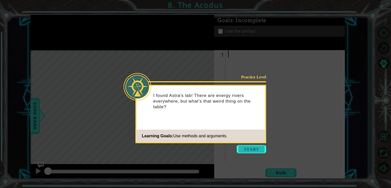
click at [253, 149] on button "Start" at bounding box center [251, 149] width 29 height 8
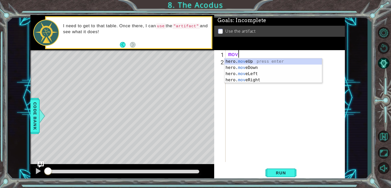
scroll to position [0, 0]
click at [252, 61] on div "hero. move Up press enter hero. move Down press enter hero. move Left press ent…" at bounding box center [272, 76] width 97 height 37
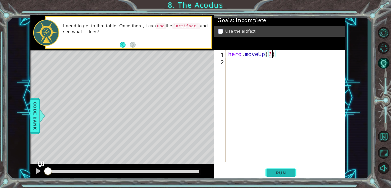
scroll to position [0, 2]
type textarea "hero.moveUp(2)"
click at [270, 169] on button "Run" at bounding box center [280, 173] width 31 height 13
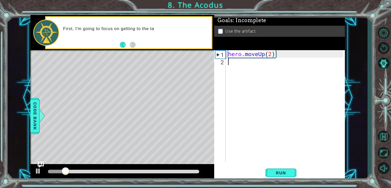
click at [242, 67] on div "hero . moveUp ( 2 )" at bounding box center [286, 113] width 119 height 127
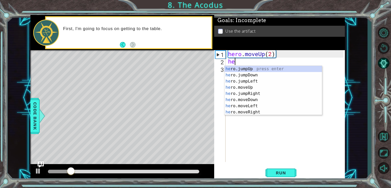
scroll to position [0, 0]
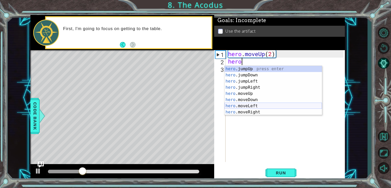
click at [257, 106] on div "hero .jumpUp press enter hero .jumpDown press enter hero .jumpLeft press enter …" at bounding box center [272, 97] width 97 height 62
type textarea "hero.moveLeft(1)"
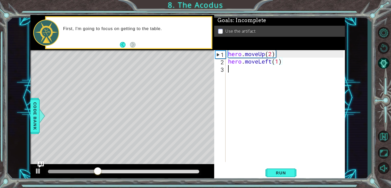
click at [229, 71] on div "hero . moveUp ( 2 ) hero . moveLeft ( 1 )" at bounding box center [286, 113] width 119 height 127
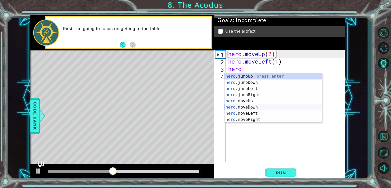
click at [242, 107] on div "hero .jumpUp press enter hero .jumpDown press enter hero .jumpLeft press enter …" at bounding box center [272, 104] width 97 height 62
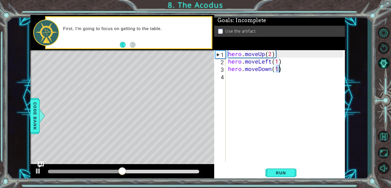
type textarea "hero.moveDown(2)"
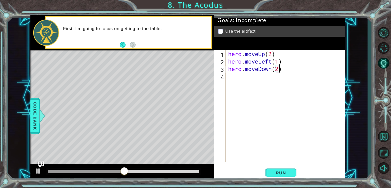
scroll to position [0, 2]
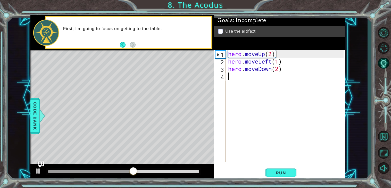
click at [228, 77] on div "hero . moveUp ( 2 ) hero . moveLeft ( 1 ) hero . moveDown ( 2 )" at bounding box center [286, 113] width 119 height 127
click at [289, 176] on button "Run" at bounding box center [280, 173] width 31 height 13
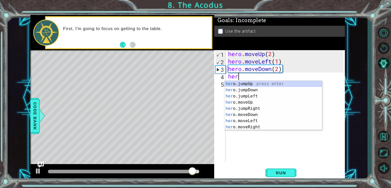
type textarea "hero"
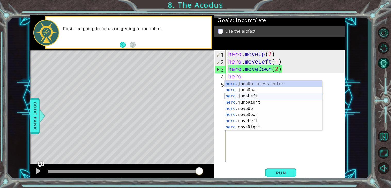
click at [241, 96] on div "hero .jumpUp press enter hero .jumpDown press enter hero .jumpLeft press enter …" at bounding box center [272, 112] width 97 height 62
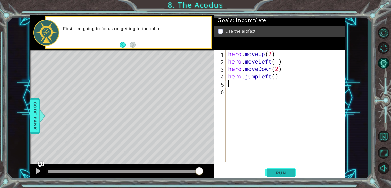
click at [283, 175] on span "Run" at bounding box center [281, 173] width 20 height 5
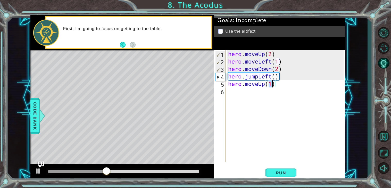
type textarea "hero.moveUp(2)"
click at [262, 98] on div "hero . moveUp ( 2 ) hero . moveLeft ( 1 ) hero . moveDown ( 2 ) hero . jumpLeft…" at bounding box center [286, 113] width 119 height 127
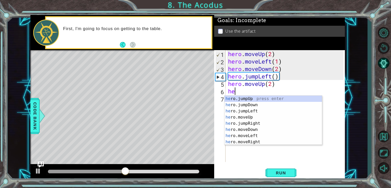
scroll to position [0, 0]
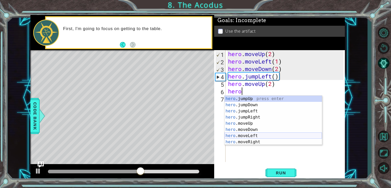
click at [256, 137] on div "hero .jumpUp press enter hero .jumpDown press enter hero .jumpLeft press enter …" at bounding box center [272, 127] width 97 height 62
type textarea "hero.moveLeft(1)"
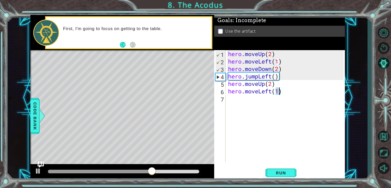
click at [263, 111] on div "hero . moveUp ( 2 ) hero . moveLeft ( 1 ) hero . moveDown ( 2 ) hero . jumpLeft…" at bounding box center [286, 113] width 119 height 127
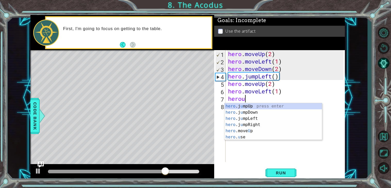
scroll to position [0, 1]
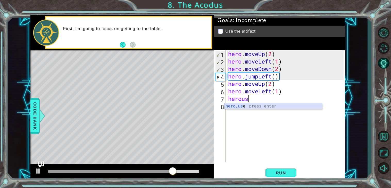
click at [256, 106] on div "hero . us e press enter" at bounding box center [272, 112] width 97 height 19
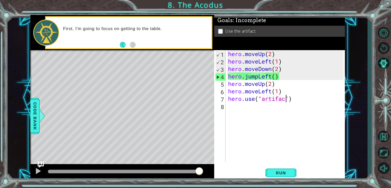
scroll to position [0, 2]
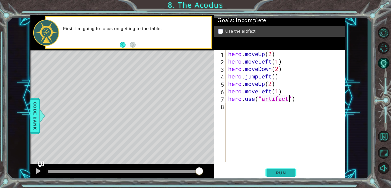
click at [281, 177] on button "Run" at bounding box center [280, 173] width 31 height 13
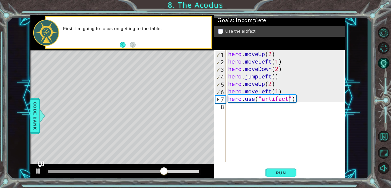
click at [78, 72] on div "Level Map" at bounding box center [149, 126] width 238 height 152
click at [268, 174] on button "Run" at bounding box center [280, 173] width 31 height 13
drag, startPoint x: 56, startPoint y: 169, endPoint x: 131, endPoint y: 184, distance: 76.8
click at [131, 184] on div "1 ההההההההההההההההההההההההההההההההההההההההההההההההההההההההההההההההההההההההההההה…" at bounding box center [195, 94] width 391 height 188
click at [271, 92] on div "hero . moveUp ( 2 ) hero . moveLeft ( 1 ) hero . moveDown ( 2 ) hero . jumpLeft…" at bounding box center [286, 113] width 119 height 127
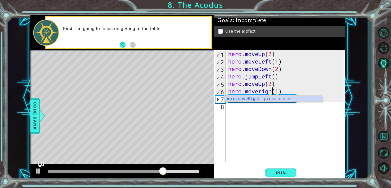
scroll to position [0, 2]
click at [281, 174] on span "Run" at bounding box center [281, 173] width 20 height 5
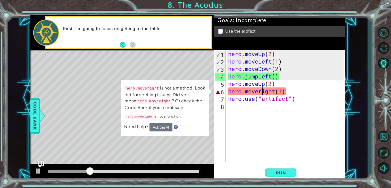
click at [261, 92] on div "hero . moveUp ( 2 ) hero . moveLeft ( 1 ) hero . moveDown ( 2 ) hero . jumpLeft…" at bounding box center [286, 113] width 119 height 127
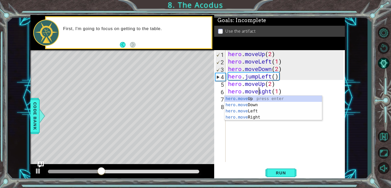
scroll to position [0, 2]
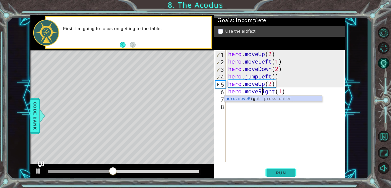
type textarea "hero.moveRight(1)"
click at [282, 172] on span "Run" at bounding box center [281, 173] width 20 height 5
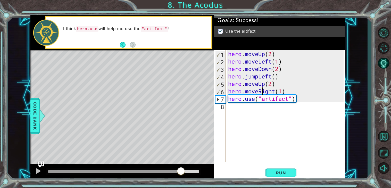
drag, startPoint x: 94, startPoint y: 174, endPoint x: 181, endPoint y: 174, distance: 87.6
click at [181, 174] on div at bounding box center [123, 172] width 151 height 4
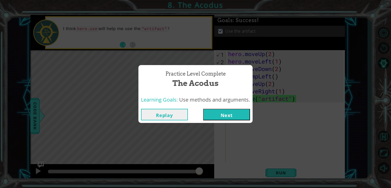
click at [218, 117] on button "Next" at bounding box center [226, 115] width 47 height 12
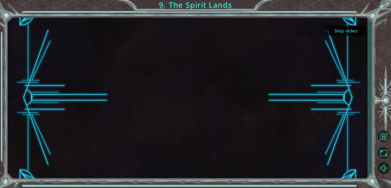
click at [352, 30] on button "Skip video" at bounding box center [345, 31] width 39 height 10
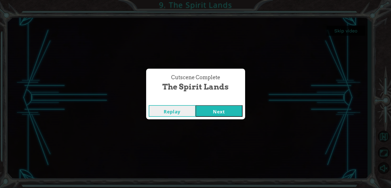
click at [217, 111] on button "Next" at bounding box center [219, 111] width 47 height 12
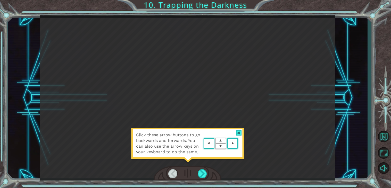
click at [238, 136] on div "Click these arrow buttons to go backwards and forwards. You can also use the ar…" at bounding box center [187, 146] width 113 height 36
click at [239, 134] on div at bounding box center [239, 133] width 6 height 5
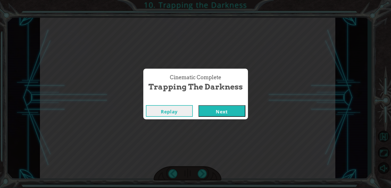
click at [225, 115] on button "Next" at bounding box center [221, 111] width 47 height 12
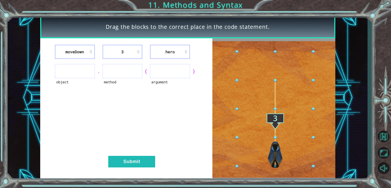
click at [65, 50] on li "moveDown" at bounding box center [75, 52] width 40 height 14
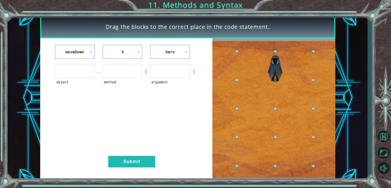
click at [73, 73] on ul at bounding box center [75, 71] width 40 height 14
click at [177, 66] on ul at bounding box center [170, 71] width 40 height 14
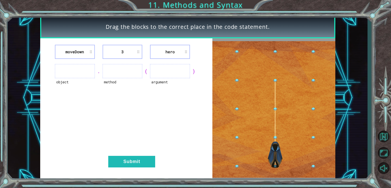
click at [167, 80] on div "argument" at bounding box center [170, 85] width 40 height 14
click at [140, 169] on div "moveDown 3 hero object . method ( argument ) Submit" at bounding box center [126, 109] width 172 height 142
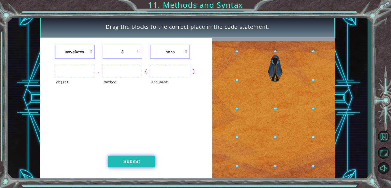
click at [141, 165] on button "Submit" at bounding box center [131, 162] width 47 height 12
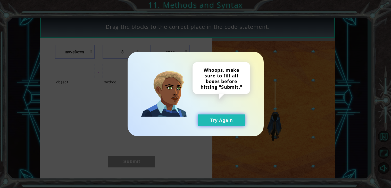
click at [215, 121] on button "Try Again" at bounding box center [221, 121] width 47 height 12
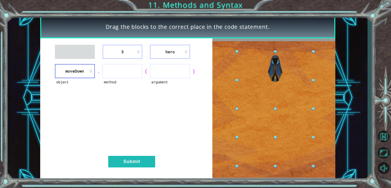
drag, startPoint x: 114, startPoint y: 59, endPoint x: 112, endPoint y: 76, distance: 17.1
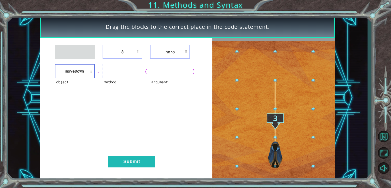
click at [112, 76] on div "3 hero object [GEOGRAPHIC_DATA] . method ( argument ) Submit" at bounding box center [126, 109] width 172 height 142
click at [76, 65] on li "moveDown" at bounding box center [75, 71] width 40 height 14
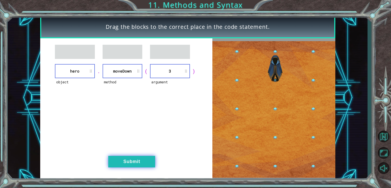
click at [135, 166] on button "Submit" at bounding box center [131, 162] width 47 height 12
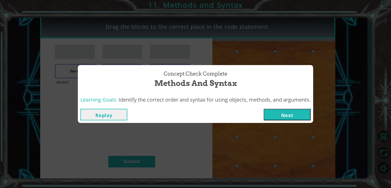
click at [294, 120] on button "Next" at bounding box center [287, 115] width 47 height 12
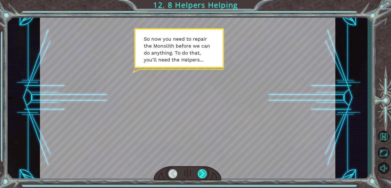
click at [198, 175] on div at bounding box center [202, 174] width 9 height 9
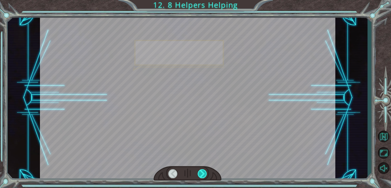
click at [198, 175] on div at bounding box center [202, 174] width 9 height 9
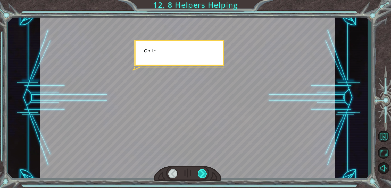
click at [198, 175] on div at bounding box center [202, 174] width 9 height 9
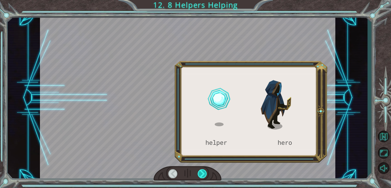
click at [198, 175] on div at bounding box center [202, 174] width 9 height 9
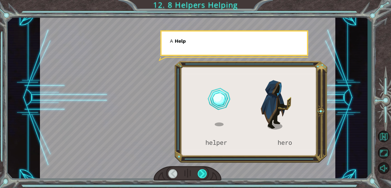
click at [198, 175] on div at bounding box center [202, 174] width 9 height 9
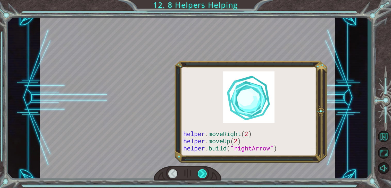
click at [198, 175] on div at bounding box center [202, 174] width 9 height 9
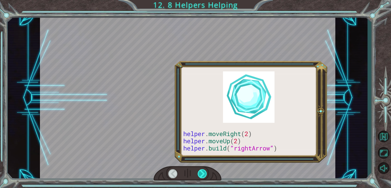
click at [198, 175] on div at bounding box center [202, 174] width 9 height 9
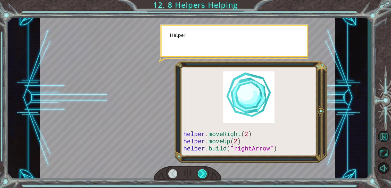
click at [198, 175] on div at bounding box center [202, 174] width 9 height 9
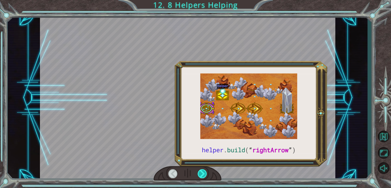
click at [198, 175] on div at bounding box center [202, 174] width 9 height 9
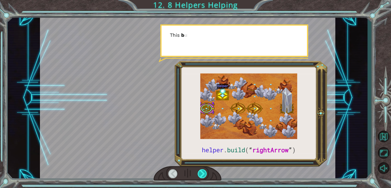
click at [198, 175] on div at bounding box center [202, 174] width 9 height 9
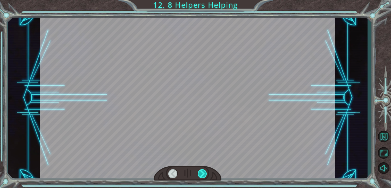
click at [198, 175] on div at bounding box center [202, 174] width 9 height 9
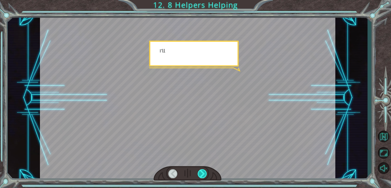
click at [198, 175] on div at bounding box center [202, 174] width 9 height 9
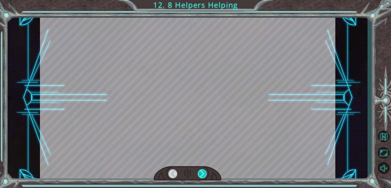
click at [198, 175] on div at bounding box center [202, 174] width 9 height 9
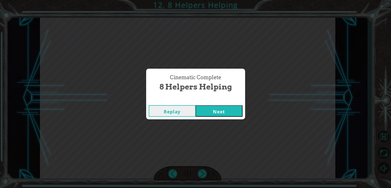
click at [176, 111] on button "Replay" at bounding box center [172, 111] width 47 height 12
click at [160, 110] on button "Replay" at bounding box center [172, 111] width 47 height 12
click at [175, 115] on button "Replay" at bounding box center [172, 111] width 47 height 12
click at [222, 112] on button "Next" at bounding box center [219, 111] width 47 height 12
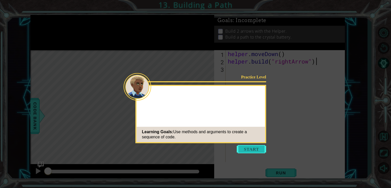
click at [237, 148] on button "Start" at bounding box center [251, 149] width 29 height 8
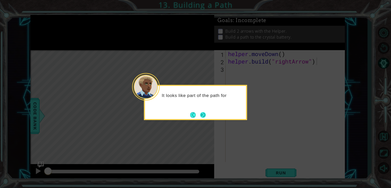
click at [203, 118] on button "Next" at bounding box center [203, 115] width 6 height 6
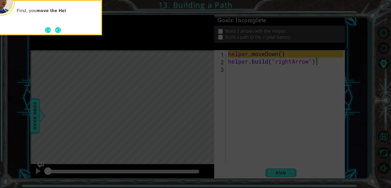
type textarea "[DOMAIN_NAME]("rightArrow")"
click at [288, 171] on icon at bounding box center [195, 28] width 391 height 321
click at [145, 105] on icon at bounding box center [195, 28] width 391 height 321
click at [276, 164] on icon at bounding box center [195, 28] width 391 height 321
click at [256, 65] on icon at bounding box center [195, 28] width 391 height 321
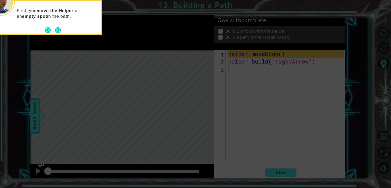
click at [227, 70] on icon at bounding box center [195, 28] width 391 height 321
click at [56, 29] on button "Next" at bounding box center [58, 30] width 6 height 6
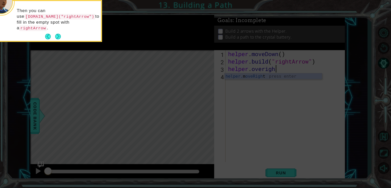
scroll to position [0, 2]
click at [277, 75] on icon at bounding box center [195, 28] width 391 height 321
click at [262, 70] on icon at bounding box center [195, 28] width 391 height 321
click at [267, 69] on icon at bounding box center [195, 28] width 391 height 321
click at [58, 34] on button "Next" at bounding box center [58, 37] width 6 height 6
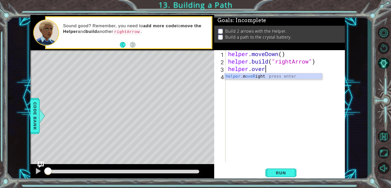
scroll to position [0, 1]
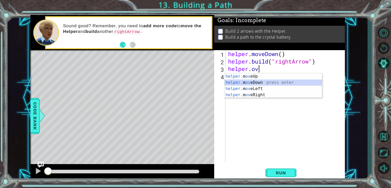
click at [260, 81] on div "helper. m ov eUp press enter helper. m ov eDown press enter helper. m ov eLeft …" at bounding box center [272, 91] width 97 height 37
type textarea "helper.moveDown(1)"
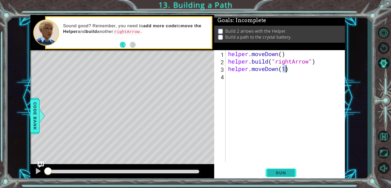
click at [281, 176] on span "Run" at bounding box center [281, 173] width 20 height 5
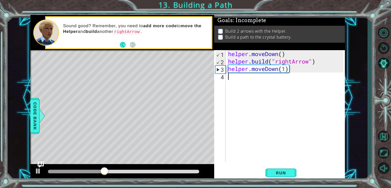
click at [268, 78] on div "helper . moveDown ( ) helper . build ( "rightArrow" ) helper . moveDown ( 1 )" at bounding box center [286, 113] width 119 height 127
type textarea "j"
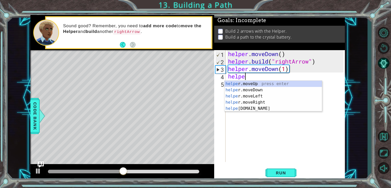
scroll to position [0, 1]
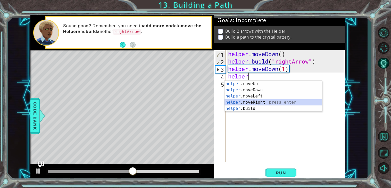
click at [260, 102] on div "helper .moveUp press enter helper .moveDown press enter helper .moveLeft press …" at bounding box center [272, 102] width 97 height 43
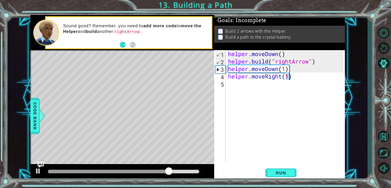
type textarea "helper.moveRight(2)"
click at [236, 88] on div "helper . moveDown ( ) helper . build ( "rightArrow" ) helper . moveDown ( 1 ) h…" at bounding box center [286, 113] width 119 height 127
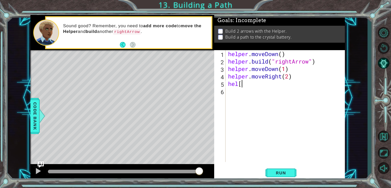
scroll to position [0, 0]
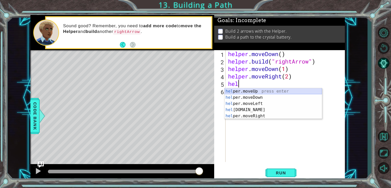
click at [258, 90] on div "hel per.moveUp press enter hel per.moveDown press enter hel per.moveLeft press …" at bounding box center [272, 109] width 97 height 43
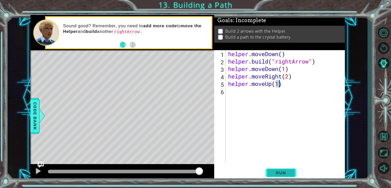
type textarea "helper.moveUp(1)"
click at [276, 172] on span "Run" at bounding box center [281, 173] width 20 height 5
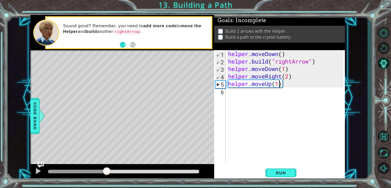
click at [95, 140] on div "methods helper moveUp() moveDown() moveLeft() moveRight() build(item) tools for…" at bounding box center [187, 98] width 315 height 166
click at [238, 98] on div "helper . moveDown ( ) helper . build ( "rightArrow" ) helper . moveDown ( 1 ) h…" at bounding box center [286, 113] width 119 height 127
drag, startPoint x: 282, startPoint y: 83, endPoint x: 229, endPoint y: 86, distance: 53.9
click at [229, 86] on div "helper . moveDown ( ) helper . build ( "rightArrow" ) helper . moveDown ( 1 ) h…" at bounding box center [286, 113] width 119 height 127
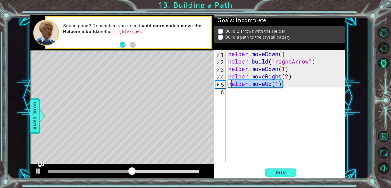
type textarea "helper.moveUp(1)"
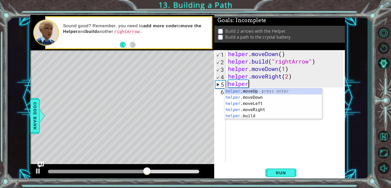
scroll to position [0, 1]
click at [241, 98] on div "helper .moveUp press enter helper .moveDown press enter helper .moveLeft press …" at bounding box center [272, 109] width 97 height 43
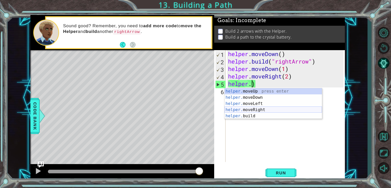
click at [267, 108] on div "helper. moveUp press enter helper. moveDown press enter helper. moveLeft press …" at bounding box center [272, 109] width 97 height 43
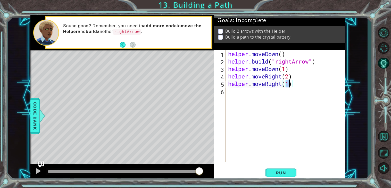
scroll to position [0, 2]
click at [274, 174] on span "Run" at bounding box center [281, 173] width 20 height 5
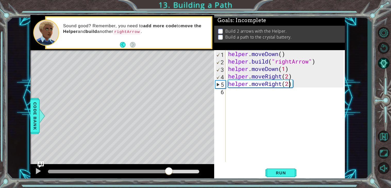
drag, startPoint x: 77, startPoint y: 172, endPoint x: 168, endPoint y: 176, distance: 91.0
click at [168, 176] on div at bounding box center [168, 171] width 9 height 9
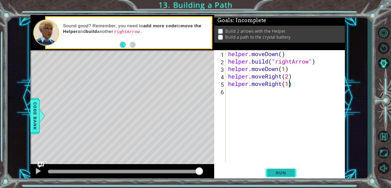
type textarea "helper.moveRight(1)"
click at [285, 169] on button "Run" at bounding box center [280, 173] width 31 height 13
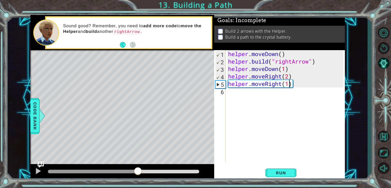
click at [137, 162] on div "methods helper moveUp() moveDown() moveLeft() moveRight() build(item) tools for…" at bounding box center [187, 98] width 315 height 166
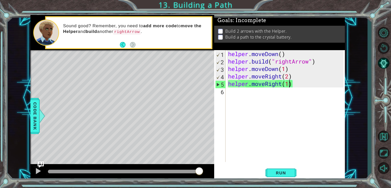
click at [241, 103] on div "helper . moveDown ( ) helper . build ( "rightArrow" ) helper . moveDown ( 1 ) h…" at bounding box center [286, 113] width 119 height 127
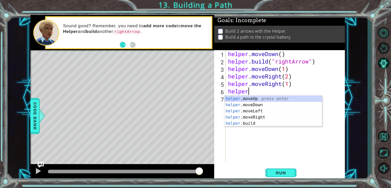
scroll to position [0, 1]
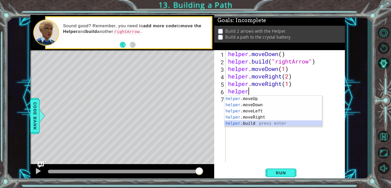
click at [255, 122] on div "helper .moveUp press enter helper .moveDown press enter helper .moveLeft press …" at bounding box center [272, 117] width 97 height 43
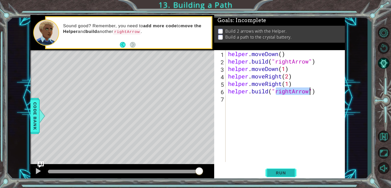
type textarea "[DOMAIN_NAME]("rightArrow")"
click at [281, 177] on button "Run" at bounding box center [280, 173] width 31 height 13
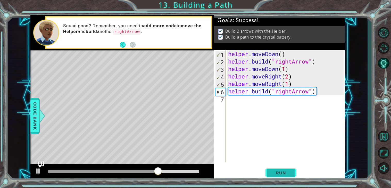
click at [281, 177] on button "Run" at bounding box center [280, 173] width 31 height 13
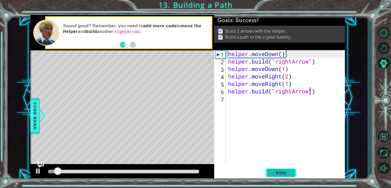
click at [281, 177] on button "Run" at bounding box center [280, 173] width 31 height 13
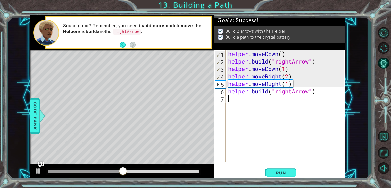
click at [263, 104] on div "helper . moveDown ( ) helper . build ( "rightArrow" ) helper . moveDown ( 1 ) h…" at bounding box center [286, 113] width 119 height 127
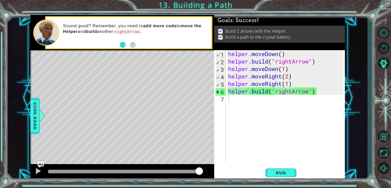
drag, startPoint x: 187, startPoint y: 171, endPoint x: 211, endPoint y: 173, distance: 23.8
click at [211, 173] on body "1 ההההההההההההההההההההההההההההההההההההההההההההההההההההההההההההההההההההההההההההה…" at bounding box center [195, 94] width 391 height 188
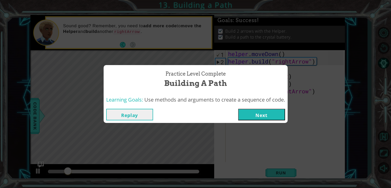
click at [265, 113] on button "Next" at bounding box center [261, 115] width 47 height 12
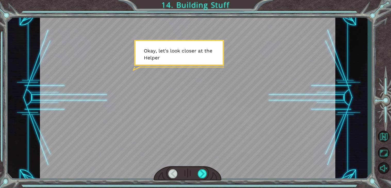
click at [228, 105] on div at bounding box center [187, 98] width 295 height 166
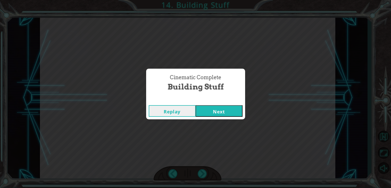
click at [219, 110] on button "Next" at bounding box center [219, 111] width 47 height 12
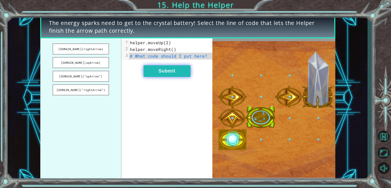
click at [179, 68] on button "Submit" at bounding box center [167, 71] width 47 height 12
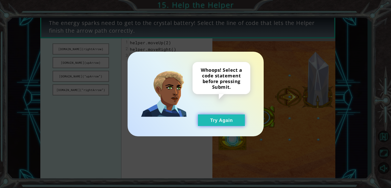
click at [218, 116] on button "Try Again" at bounding box center [221, 121] width 47 height 12
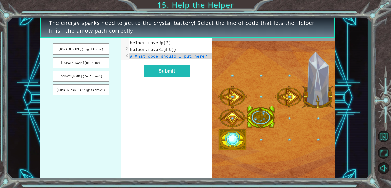
drag, startPoint x: 97, startPoint y: 87, endPoint x: 178, endPoint y: 52, distance: 87.7
click at [178, 52] on div "[DOMAIN_NAME](rightArrow) [DOMAIN_NAME](upArrow) [DOMAIN_NAME](“upArrow”) [DOMA…" at bounding box center [126, 109] width 172 height 142
click at [89, 50] on button "[DOMAIN_NAME](rightArrow)" at bounding box center [81, 49] width 56 height 11
drag, startPoint x: 89, startPoint y: 50, endPoint x: 91, endPoint y: 68, distance: 18.5
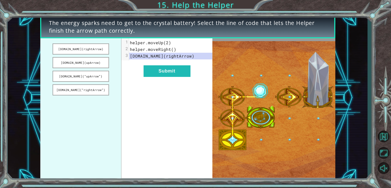
click at [91, 68] on ul "[DOMAIN_NAME](rightArrow) [DOMAIN_NAME](upArrow) [DOMAIN_NAME](“upArrow”) [DOMA…" at bounding box center [80, 109] width 81 height 142
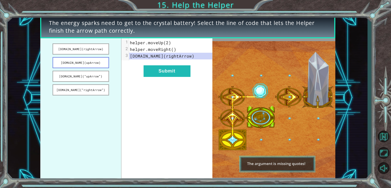
click at [93, 64] on button "[DOMAIN_NAME](upArrow)" at bounding box center [81, 62] width 56 height 11
click at [162, 72] on button "Submit" at bounding box center [167, 71] width 47 height 12
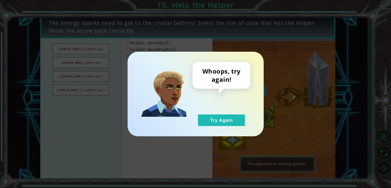
click at [231, 128] on div "Whoops, try again! Try Again" at bounding box center [196, 94] width 136 height 85
click at [233, 123] on button "Try Again" at bounding box center [221, 121] width 47 height 12
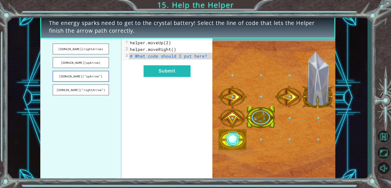
click at [95, 72] on button "[DOMAIN_NAME](“upArrow”)" at bounding box center [81, 76] width 56 height 11
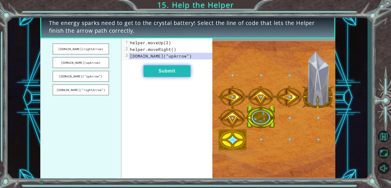
click at [161, 73] on button "Submit" at bounding box center [167, 71] width 47 height 12
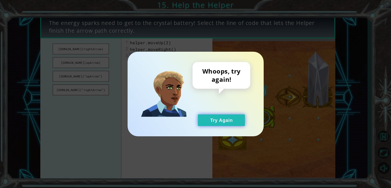
click at [209, 121] on button "Try Again" at bounding box center [221, 121] width 47 height 12
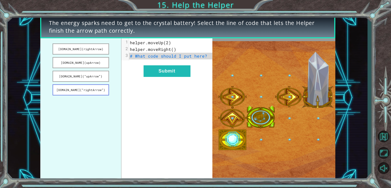
click at [77, 87] on button "[DOMAIN_NAME](“rightArrow”)" at bounding box center [81, 90] width 56 height 11
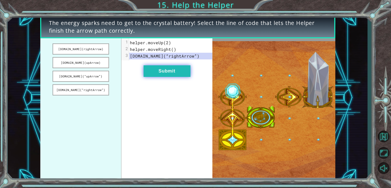
click at [169, 74] on button "Submit" at bounding box center [167, 71] width 47 height 12
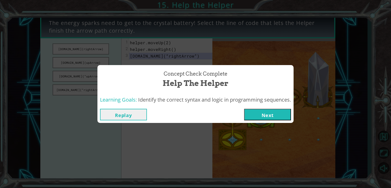
click at [267, 114] on button "Next" at bounding box center [267, 115] width 47 height 12
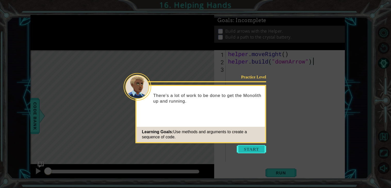
click at [254, 151] on button "Start" at bounding box center [251, 149] width 29 height 8
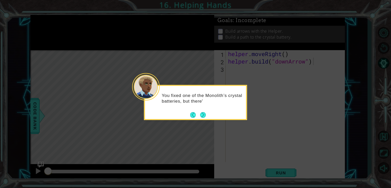
click at [206, 116] on div "You fixed one of the Monolith’s crystal batteries, but there'" at bounding box center [195, 102] width 103 height 35
click at [204, 117] on button "Next" at bounding box center [203, 116] width 10 height 10
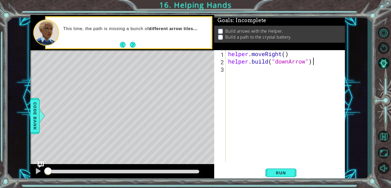
click at [231, 73] on div "helper . moveRight ( ) helper . build ( "downArrow" )" at bounding box center [286, 113] width 119 height 127
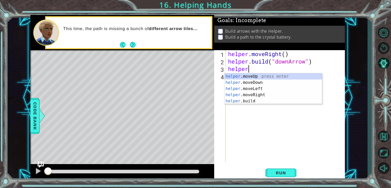
scroll to position [0, 1]
click at [245, 82] on div "helper .moveUp press enter helper .moveDown press enter helper .moveLeft press …" at bounding box center [272, 94] width 97 height 43
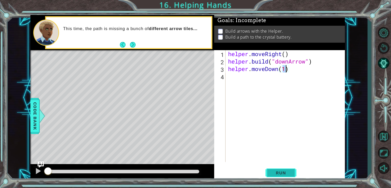
type textarea "helper.moveDown(1)"
click at [279, 170] on button "Run" at bounding box center [280, 173] width 31 height 13
click at [237, 81] on div "helper . moveRight ( ) helper . build ( "downArrow" ) helper . moveDown ( 1 )" at bounding box center [286, 113] width 119 height 127
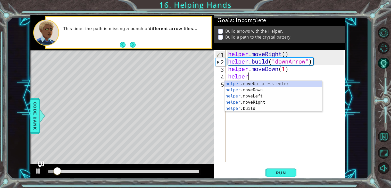
scroll to position [0, 1]
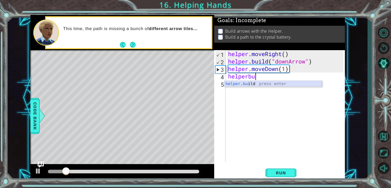
click at [239, 84] on div "helper . bu ild press enter" at bounding box center [272, 90] width 97 height 19
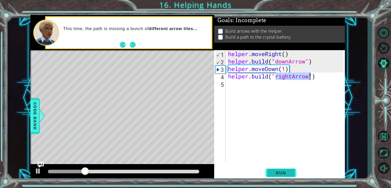
type textarea "[DOMAIN_NAME]("rightArrow")"
click at [288, 173] on span "Run" at bounding box center [281, 173] width 20 height 5
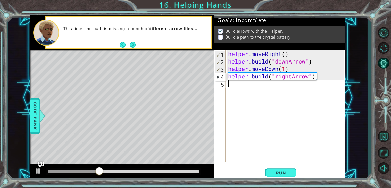
click at [274, 89] on div "helper . moveRight ( ) helper . build ( "downArrow" ) helper . moveDown ( 1 ) h…" at bounding box center [286, 113] width 119 height 127
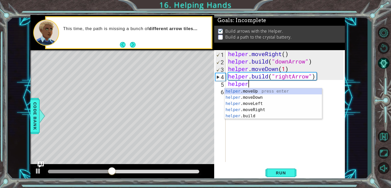
scroll to position [0, 1]
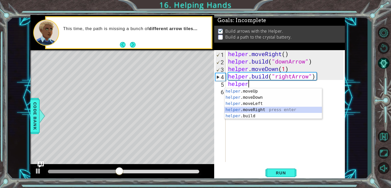
click at [274, 109] on div "helper .moveUp press enter helper .moveDown press enter helper .moveLeft press …" at bounding box center [272, 109] width 97 height 43
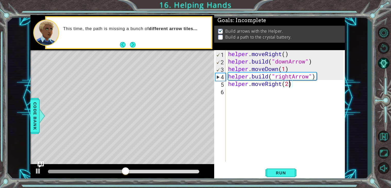
scroll to position [0, 2]
click at [282, 168] on button "Run" at bounding box center [280, 173] width 31 height 13
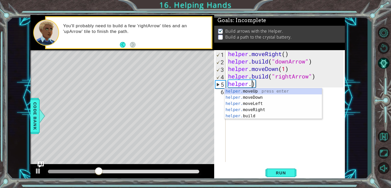
scroll to position [0, 1]
click at [265, 117] on div "helper. moveUp press enter helper. moveDown press enter helper. moveLeft press …" at bounding box center [272, 109] width 97 height 43
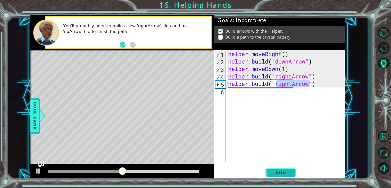
click at [289, 174] on span "Run" at bounding box center [281, 173] width 20 height 5
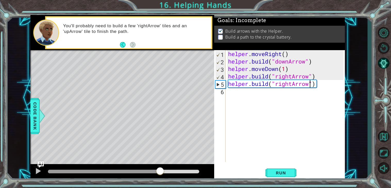
drag, startPoint x: 199, startPoint y: 171, endPoint x: 161, endPoint y: 180, distance: 39.9
click at [161, 180] on div at bounding box center [122, 172] width 184 height 16
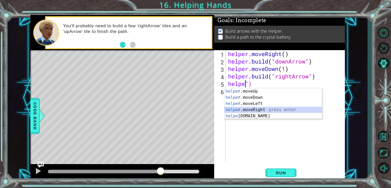
click at [287, 110] on div "helpe [PERSON_NAME]moveUp press enter helpe [PERSON_NAME]moveDown press enter h…" at bounding box center [272, 109] width 97 height 43
type textarea "helper.moveRight(1)")"
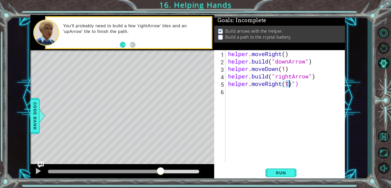
click at [237, 92] on div "helper . moveRight ( ) helper . build ( "downArrow" ) helper . moveDown ( 1 ) h…" at bounding box center [286, 113] width 119 height 127
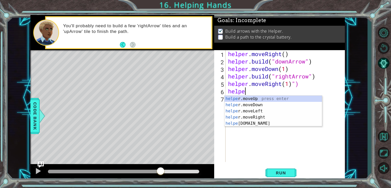
scroll to position [0, 1]
click at [250, 124] on div "helper .moveUp press enter helper .moveDown press enter helper .moveLeft press …" at bounding box center [272, 117] width 97 height 43
type textarea "[DOMAIN_NAME]("rightArrow")"
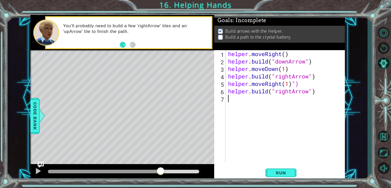
click at [244, 102] on div "helper . moveRight ( ) helper . build ( "downArrow" ) helper . moveDown ( 1 ) h…" at bounding box center [286, 113] width 119 height 127
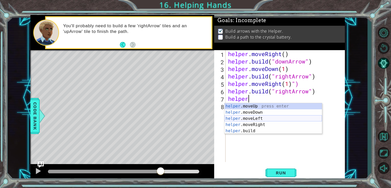
click at [247, 124] on div "helper .moveUp press enter helper .moveDown press enter helper .moveLeft press …" at bounding box center [272, 124] width 97 height 43
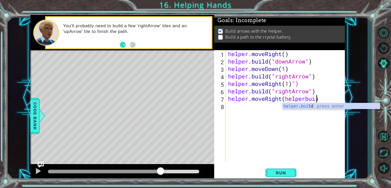
scroll to position [0, 4]
click at [290, 108] on div "helper . [PERSON_NAME] press enter" at bounding box center [330, 112] width 97 height 19
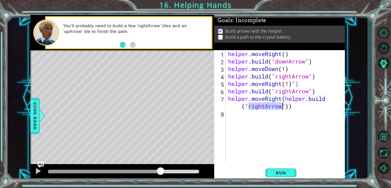
click at [290, 108] on div "helper . moveRight ( ) helper . build ( "downArrow" ) helper . moveDown ( 1 ) h…" at bounding box center [286, 113] width 119 height 127
click at [283, 101] on div "helper . moveRight ( ) helper . build ( "downArrow" ) helper . moveDown ( 1 ) h…" at bounding box center [286, 113] width 119 height 127
click at [285, 102] on div "helper . moveRight ( ) helper . build ( "downArrow" ) helper . moveDown ( 1 ) h…" at bounding box center [286, 113] width 119 height 127
click at [305, 99] on div "helper . moveRight ( ) helper . build ( "downArrow" ) helper . moveDown ( 1 ) h…" at bounding box center [286, 113] width 119 height 127
drag, startPoint x: 298, startPoint y: 98, endPoint x: 302, endPoint y: 109, distance: 11.8
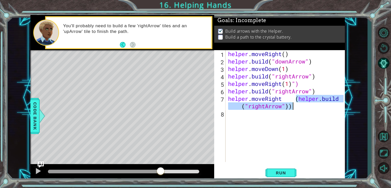
click at [302, 109] on div "helper . moveRight ( ) helper . build ( "downArrow" ) helper . moveDown ( 1 ) h…" at bounding box center [286, 113] width 119 height 127
type textarea "helper.moveRight"
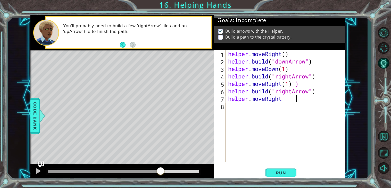
scroll to position [0, 3]
click at [283, 101] on div "helper . moveRight ( ) helper . build ( "downArrow" ) helper . moveDown ( 1 ) h…" at bounding box center [286, 113] width 119 height 127
drag, startPoint x: 283, startPoint y: 101, endPoint x: 228, endPoint y: 100, distance: 54.6
click at [228, 100] on div "helper . moveRight ( ) helper . build ( "downArrow" ) helper . moveDown ( 1 ) h…" at bounding box center [286, 113] width 119 height 127
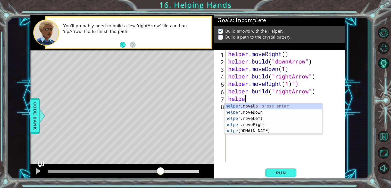
scroll to position [0, 1]
click at [249, 123] on div "helper .moveUp press enter helper .moveDown press enter helper .moveLeft press …" at bounding box center [272, 124] width 97 height 43
type textarea "helper.moveRight(1)"
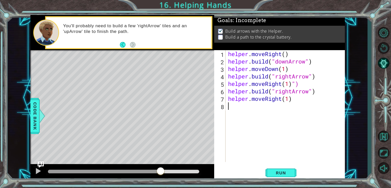
click at [233, 110] on div "helper . moveRight ( ) helper . build ( "downArrow" ) helper . moveDown ( 1 ) h…" at bounding box center [286, 113] width 119 height 127
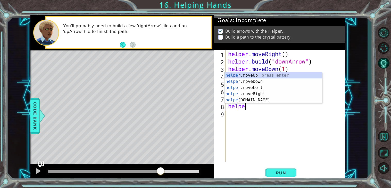
scroll to position [0, 1]
click at [245, 98] on div "helper .moveUp press enter helper .moveDown press enter helper .moveLeft press …" at bounding box center [272, 93] width 97 height 43
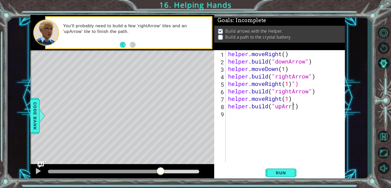
scroll to position [0, 3]
click at [283, 173] on span "Run" at bounding box center [281, 173] width 20 height 5
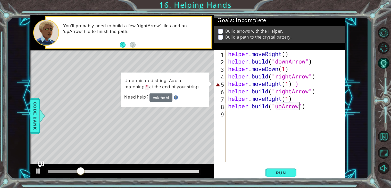
click at [298, 86] on div "helper . moveRight ( ) helper . build ( "downArrow" ) helper . moveDown ( 1 ) h…" at bounding box center [286, 113] width 119 height 127
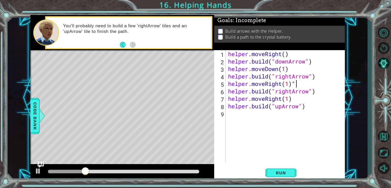
type textarea "helper.moveRight(1)"
click at [276, 174] on span "Run" at bounding box center [281, 173] width 20 height 5
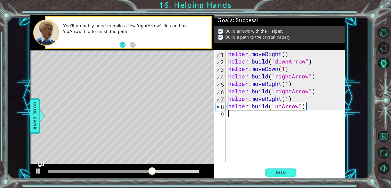
click at [255, 112] on div "helper . moveRight ( ) helper . build ( "downArrow" ) helper . moveDown ( 1 ) h…" at bounding box center [286, 113] width 119 height 127
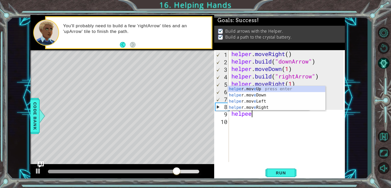
scroll to position [0, 1]
click at [263, 88] on div "helper . moveRight ( ) helper . build ( "downArrow" ) helper . moveDown ( 1 ) h…" at bounding box center [288, 113] width 116 height 127
type textarea "helper.moveRight(1)"
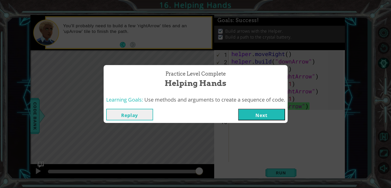
click at [259, 113] on button "Next" at bounding box center [261, 115] width 47 height 12
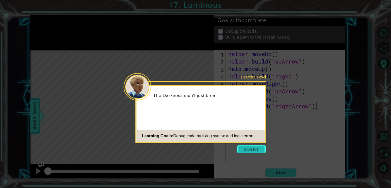
click at [246, 152] on button "Start" at bounding box center [251, 149] width 29 height 8
